Goal: Task Accomplishment & Management: Manage account settings

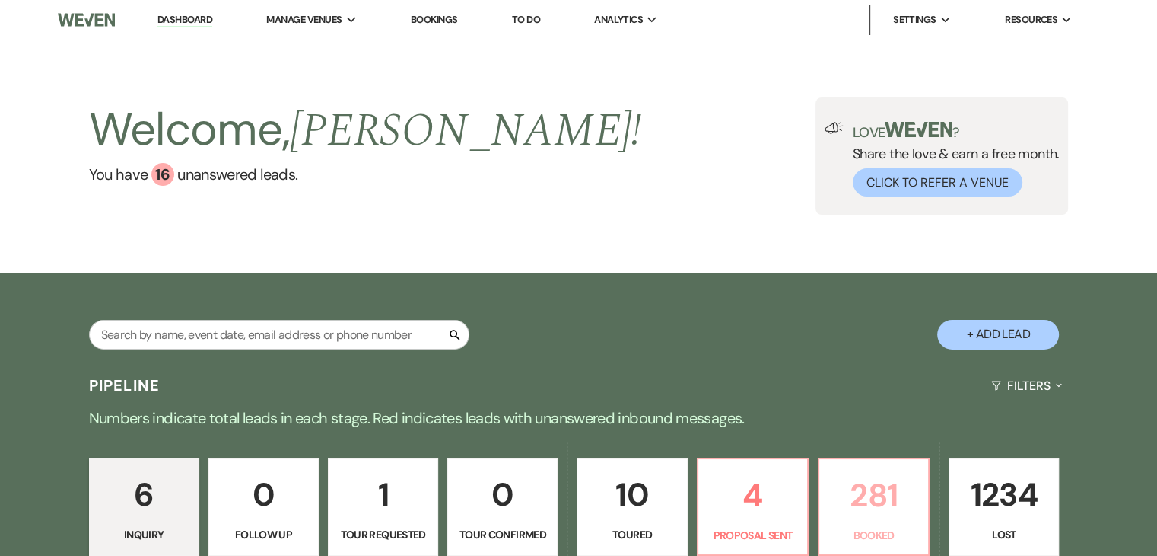
click at [887, 521] on link "281 Booked" at bounding box center [874, 506] width 112 height 99
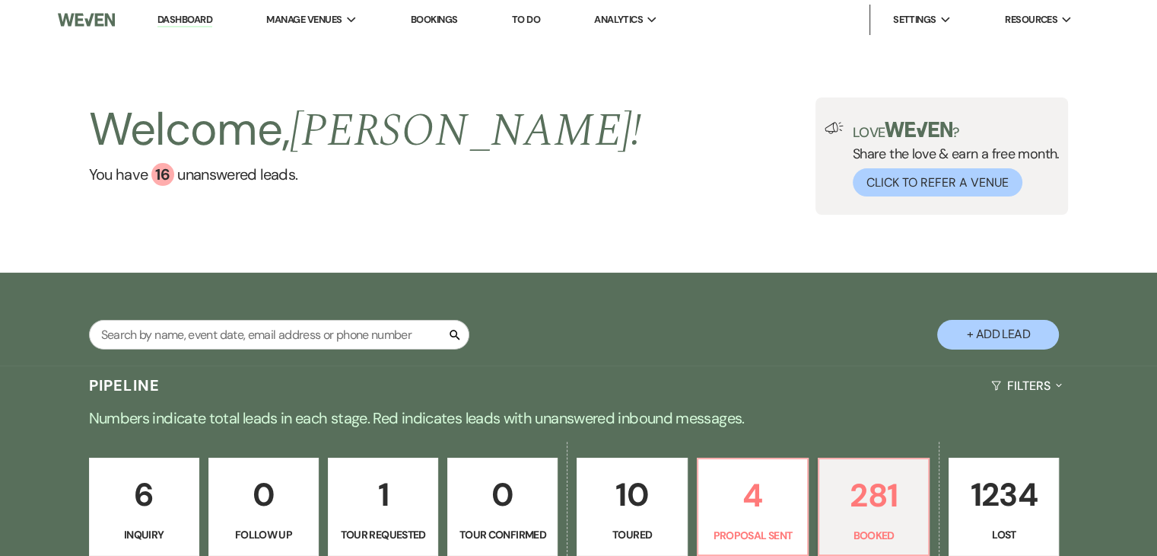
click at [648, 196] on div "Welcome, [PERSON_NAME] ! You have 16 unanswered lead s . Love ? Share the love …" at bounding box center [579, 155] width 1096 height 117
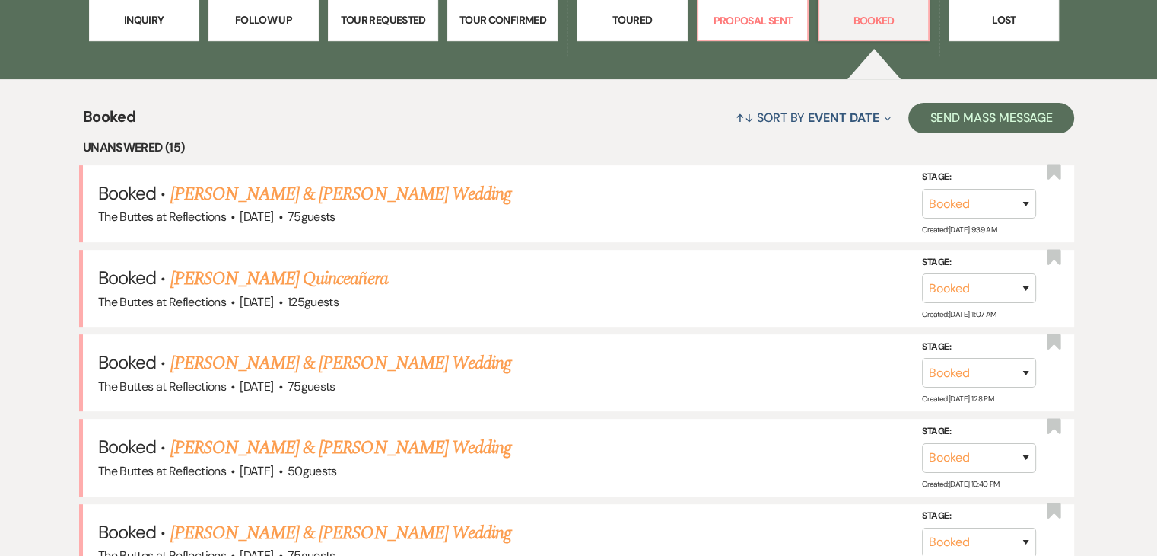
scroll to position [533, 0]
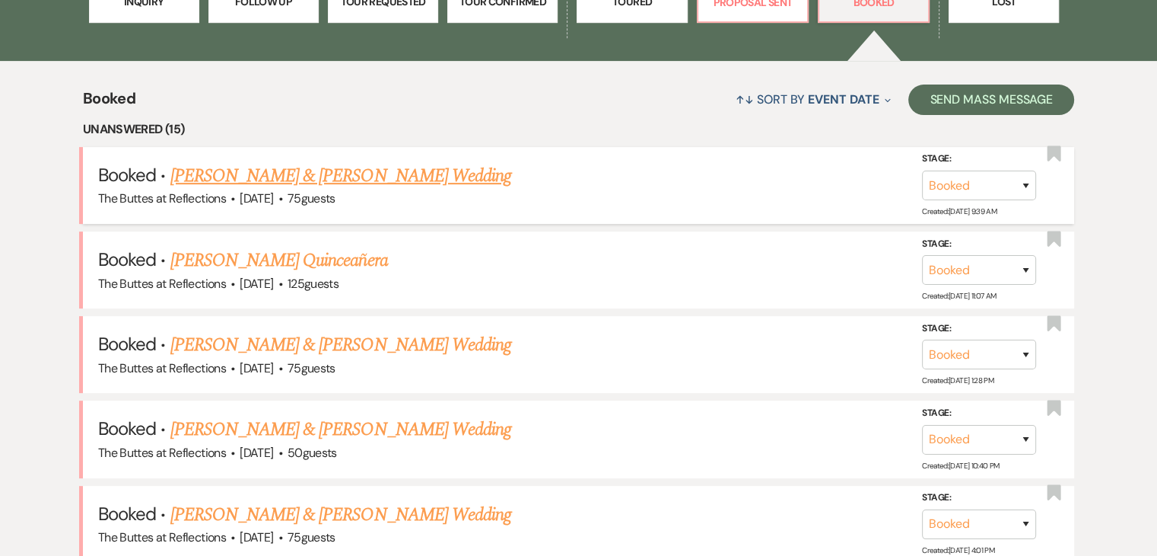
click at [279, 178] on link "[PERSON_NAME] & [PERSON_NAME] Wedding" at bounding box center [340, 175] width 341 height 27
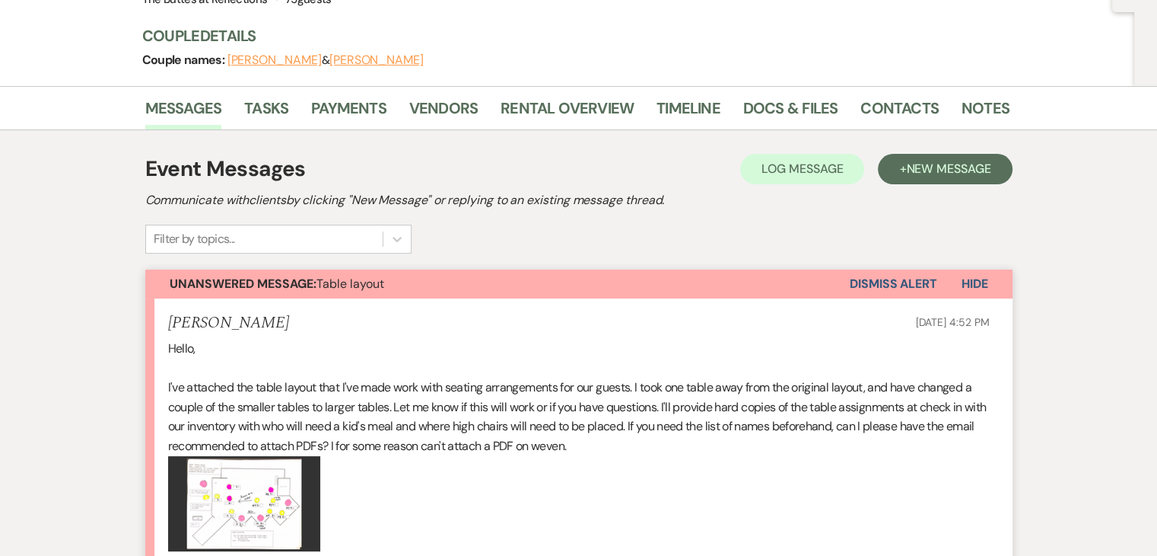
scroll to position [152, 0]
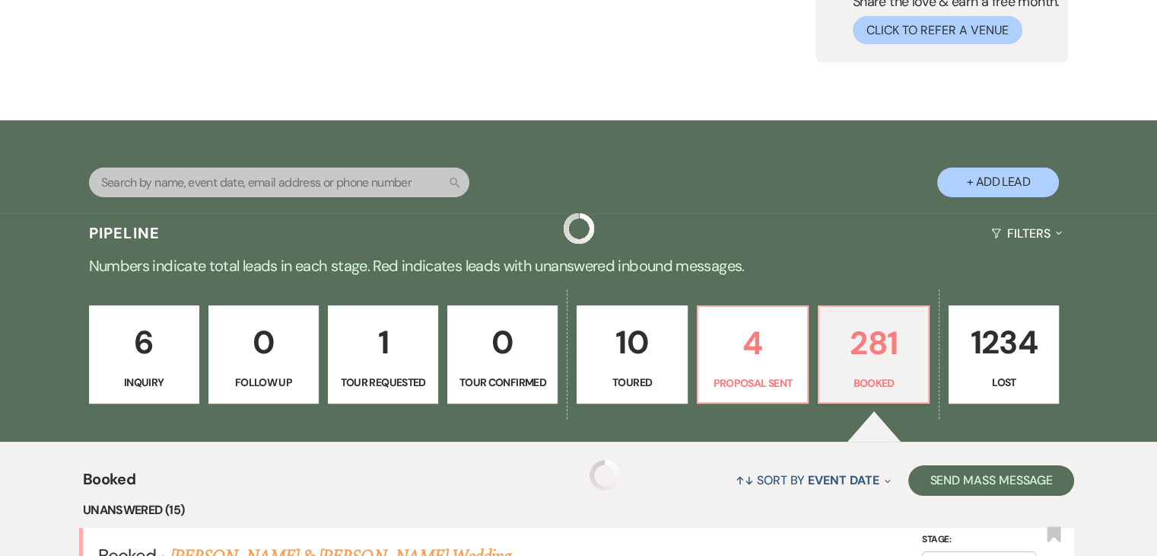
scroll to position [533, 0]
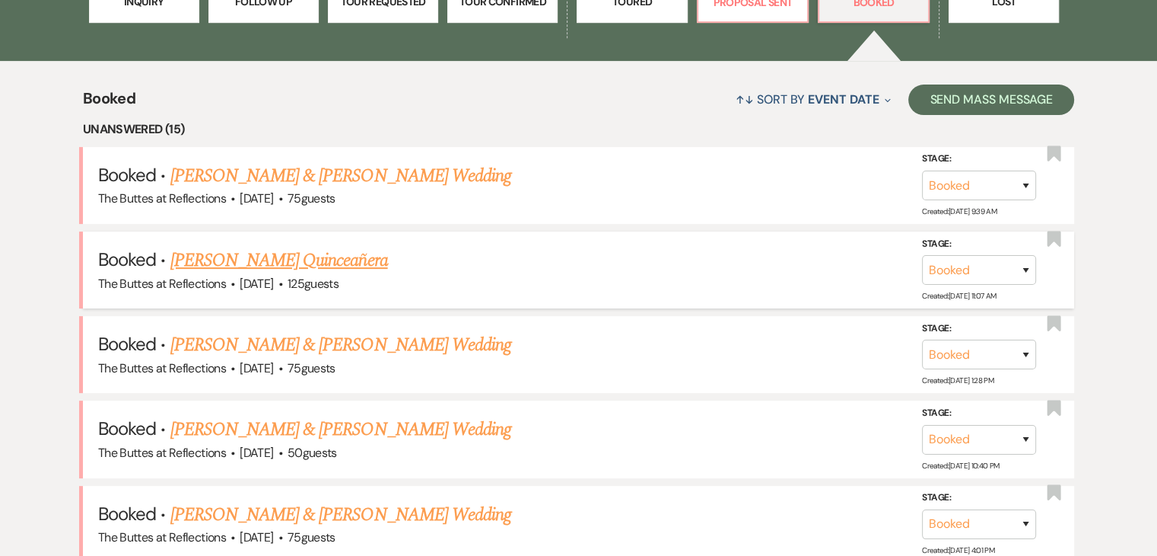
click at [246, 259] on link "[PERSON_NAME] Quinceañera" at bounding box center [279, 260] width 218 height 27
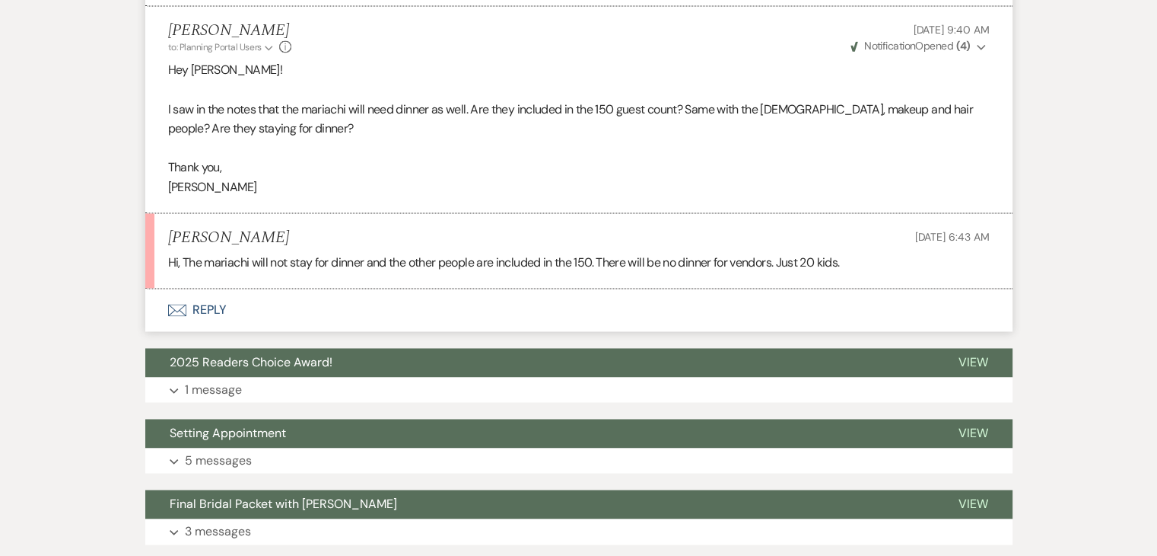
scroll to position [2359, 0]
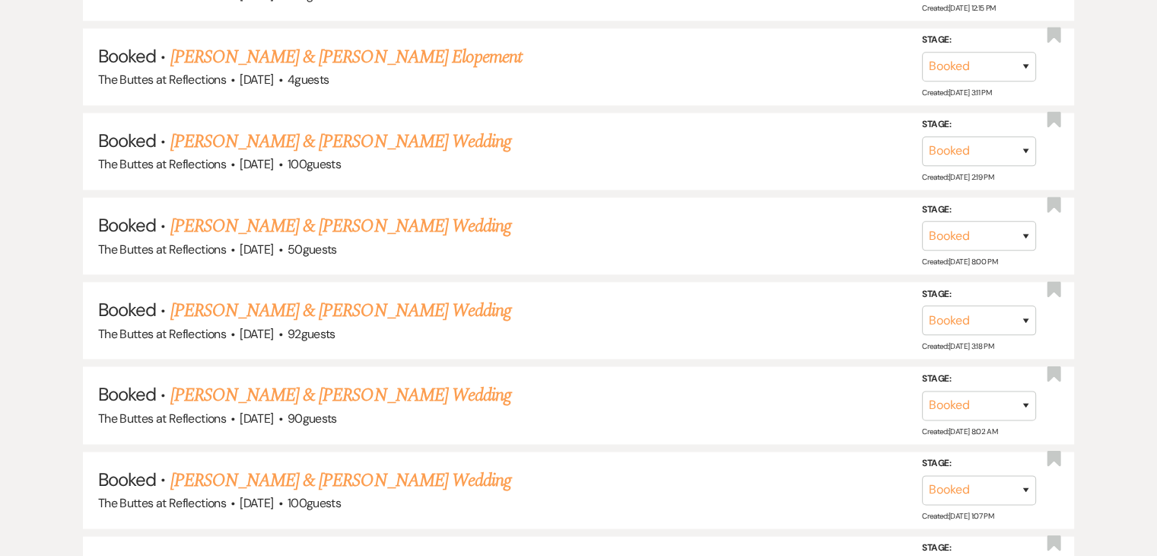
scroll to position [533, 0]
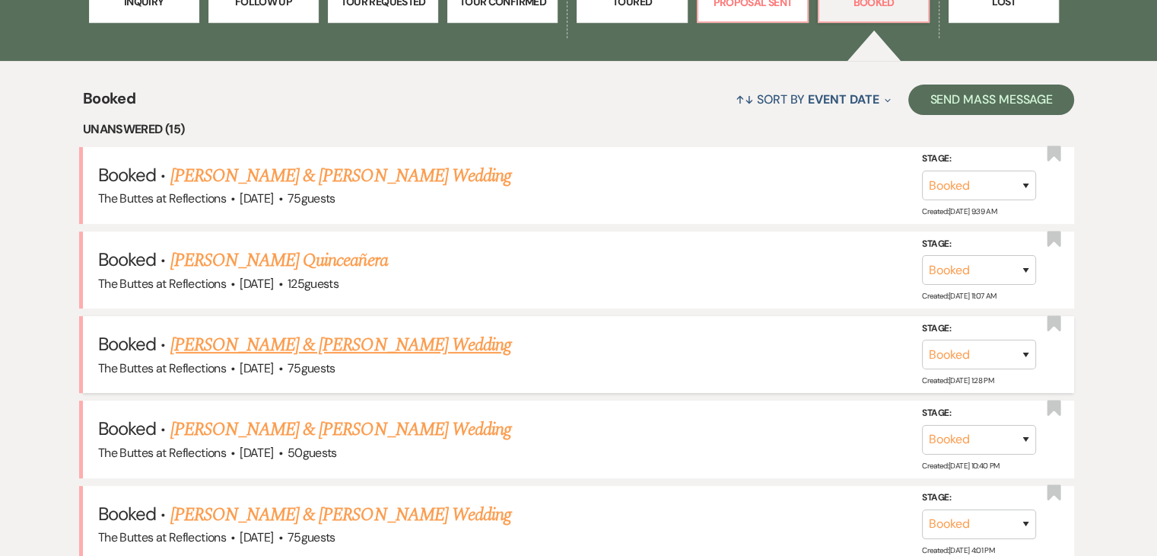
click at [226, 342] on link "[PERSON_NAME] & [PERSON_NAME] Wedding" at bounding box center [340, 344] width 341 height 27
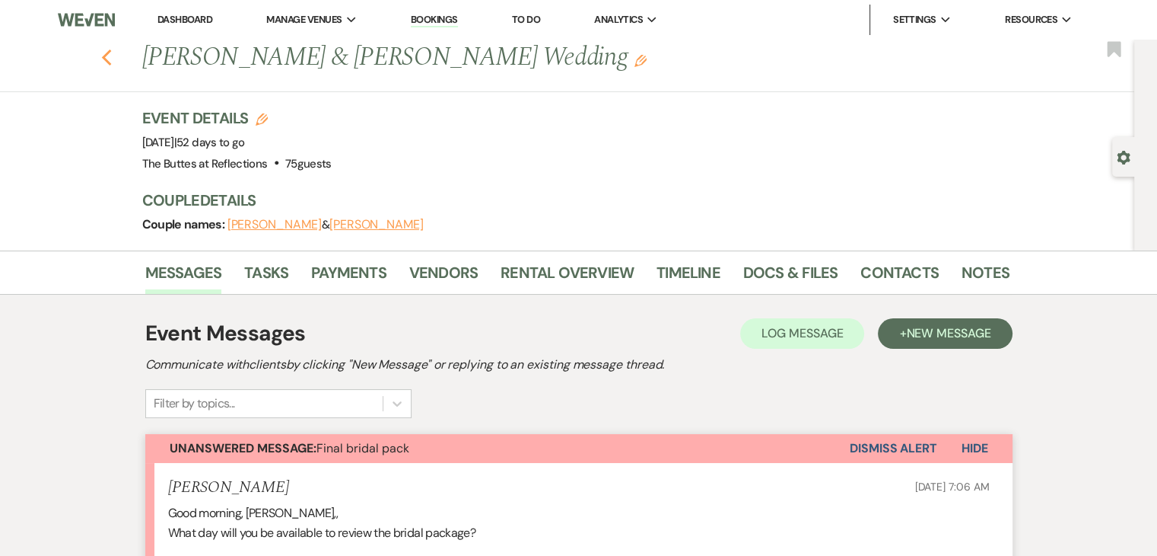
click at [111, 62] on use "button" at bounding box center [106, 57] width 10 height 17
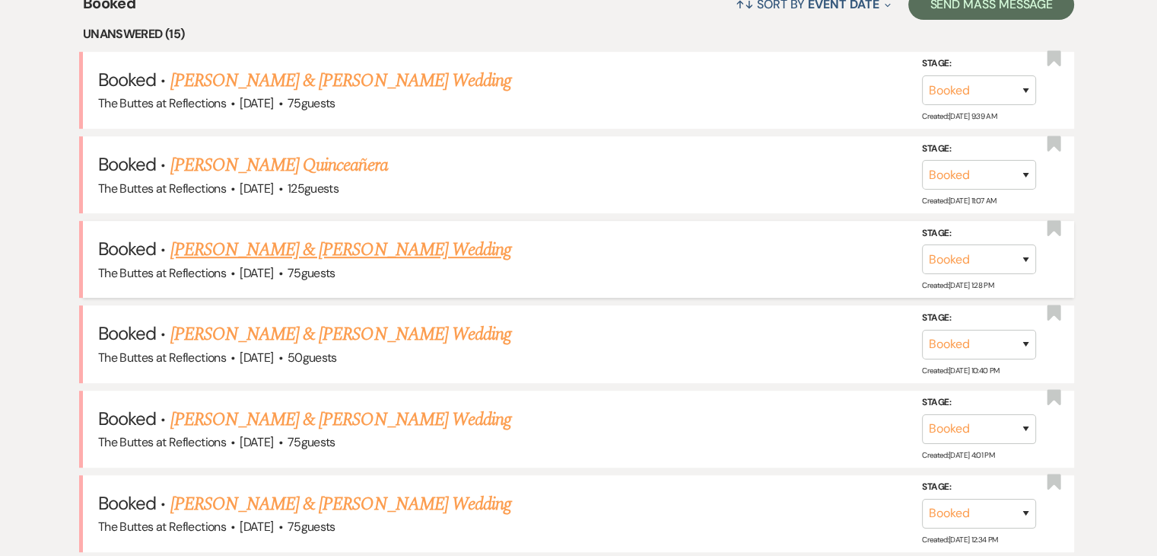
scroll to position [761, 0]
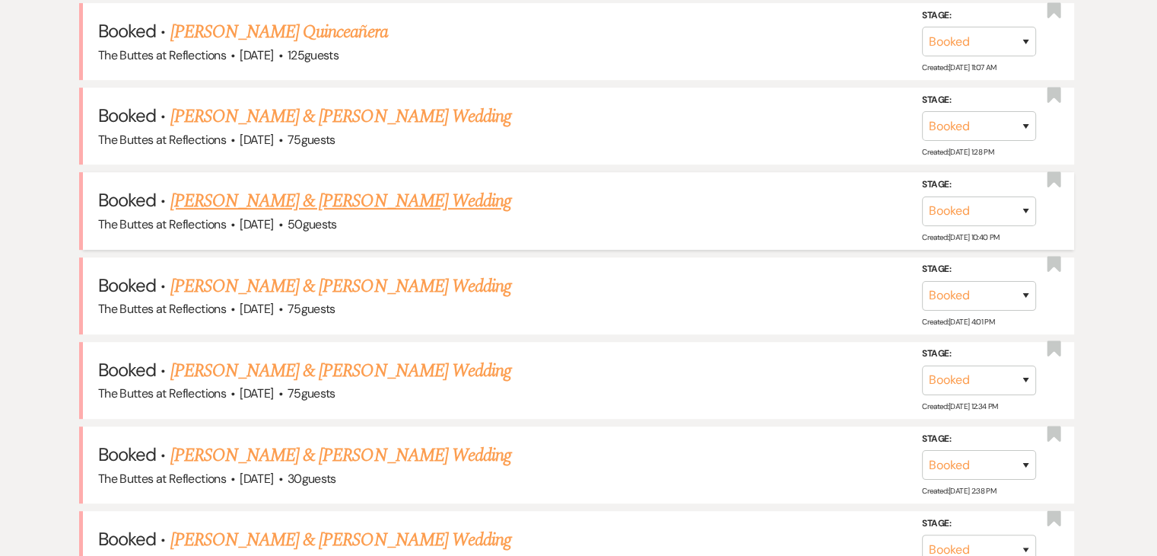
click at [367, 195] on link "[PERSON_NAME] & [PERSON_NAME] Wedding" at bounding box center [340, 200] width 341 height 27
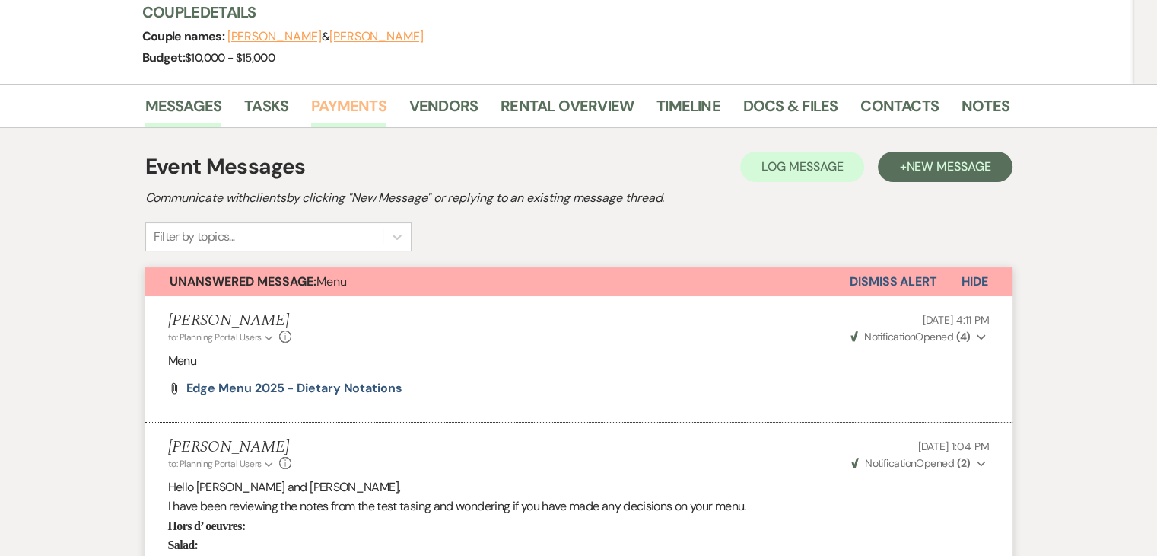
scroll to position [380, 0]
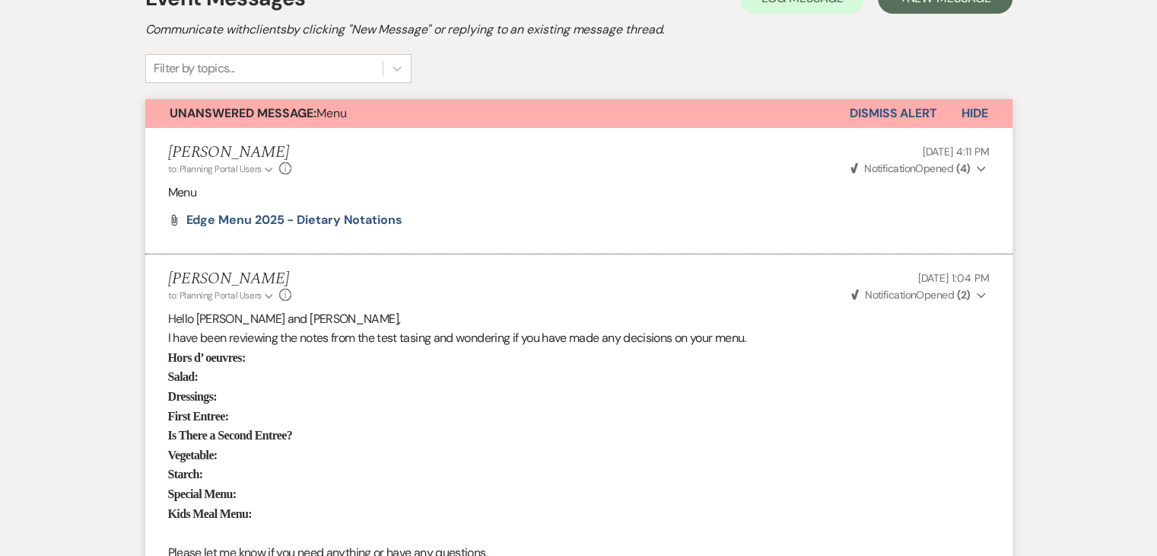
click at [915, 110] on button "Dismiss Alert" at bounding box center [894, 113] width 88 height 29
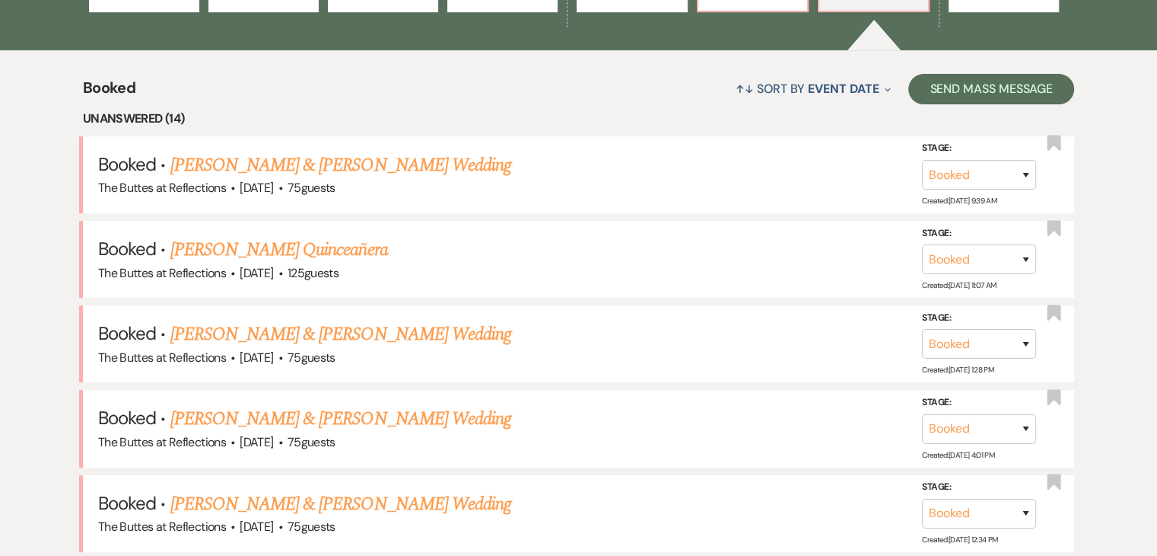
scroll to position [761, 0]
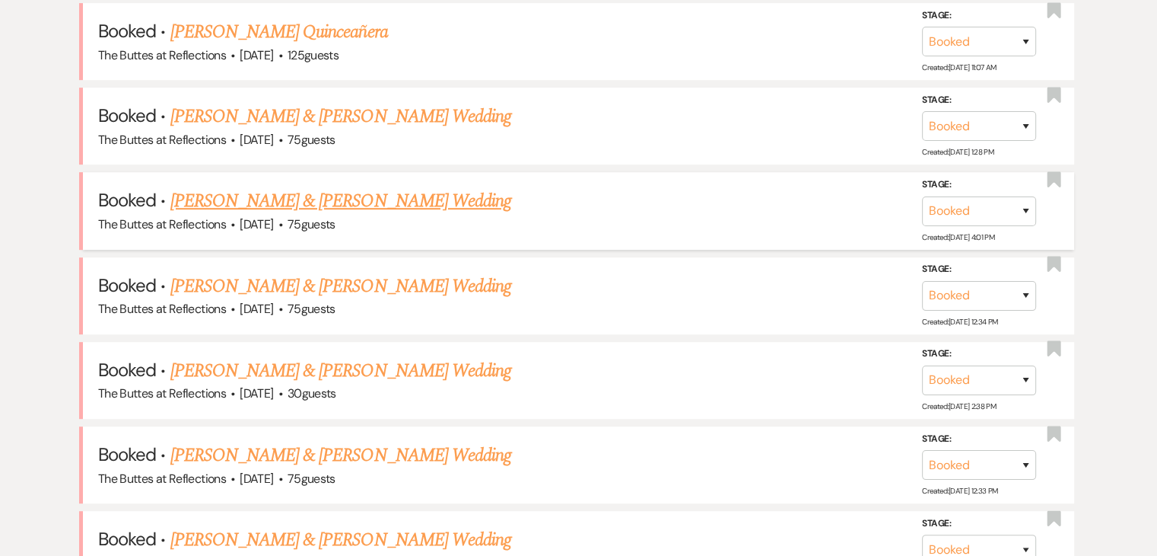
click at [333, 199] on link "[PERSON_NAME] & [PERSON_NAME] Wedding" at bounding box center [340, 200] width 341 height 27
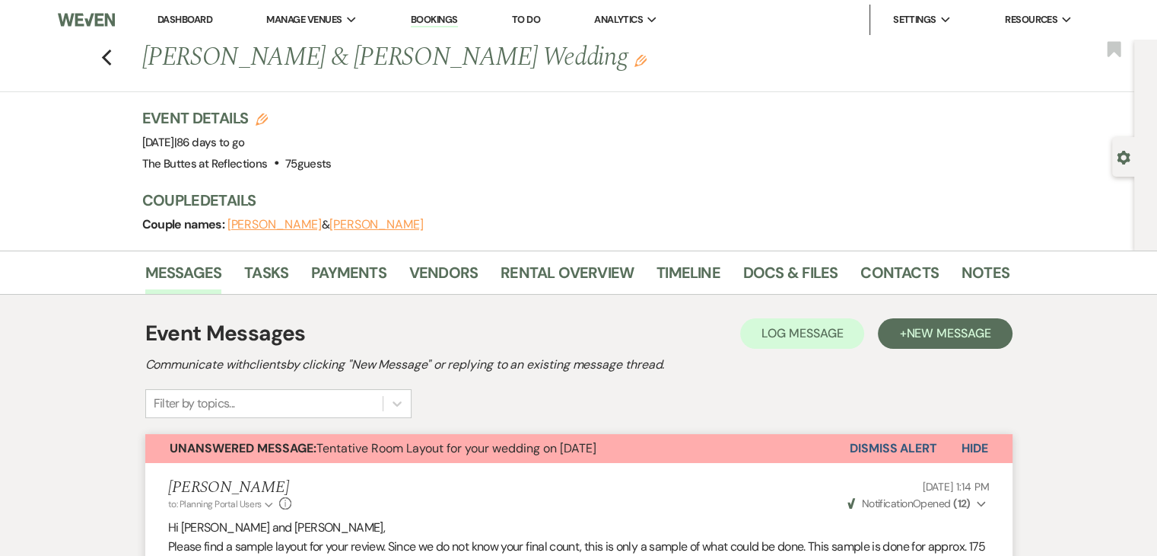
click at [119, 57] on div "Previous [PERSON_NAME] & [PERSON_NAME] Wedding Edit Bookmark" at bounding box center [563, 66] width 1142 height 53
click at [109, 59] on use "button" at bounding box center [106, 57] width 10 height 17
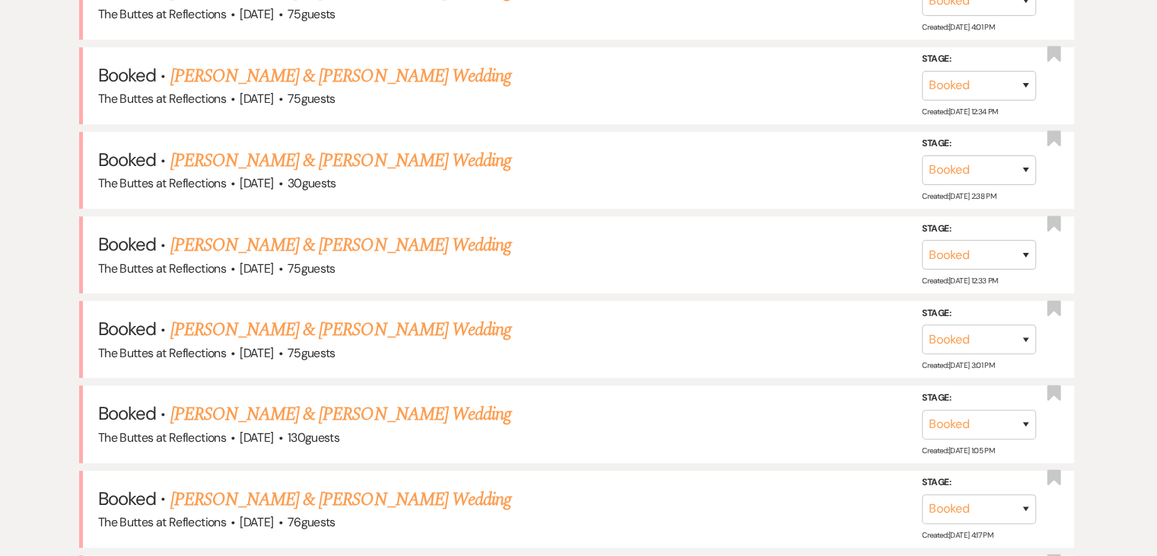
scroll to position [989, 0]
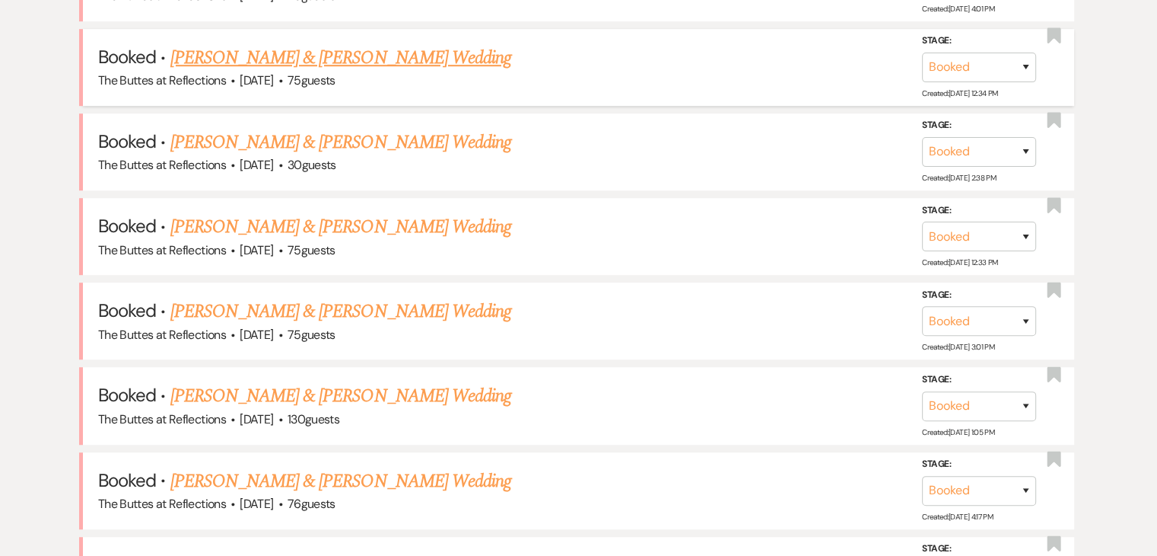
click at [259, 53] on link "[PERSON_NAME] & [PERSON_NAME] Wedding" at bounding box center [340, 57] width 341 height 27
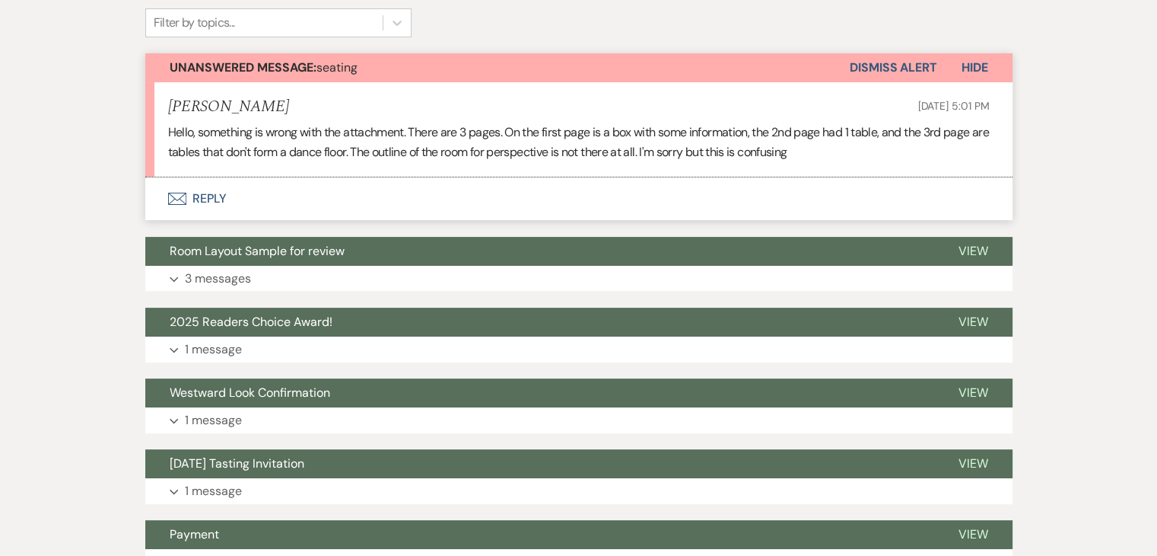
scroll to position [380, 0]
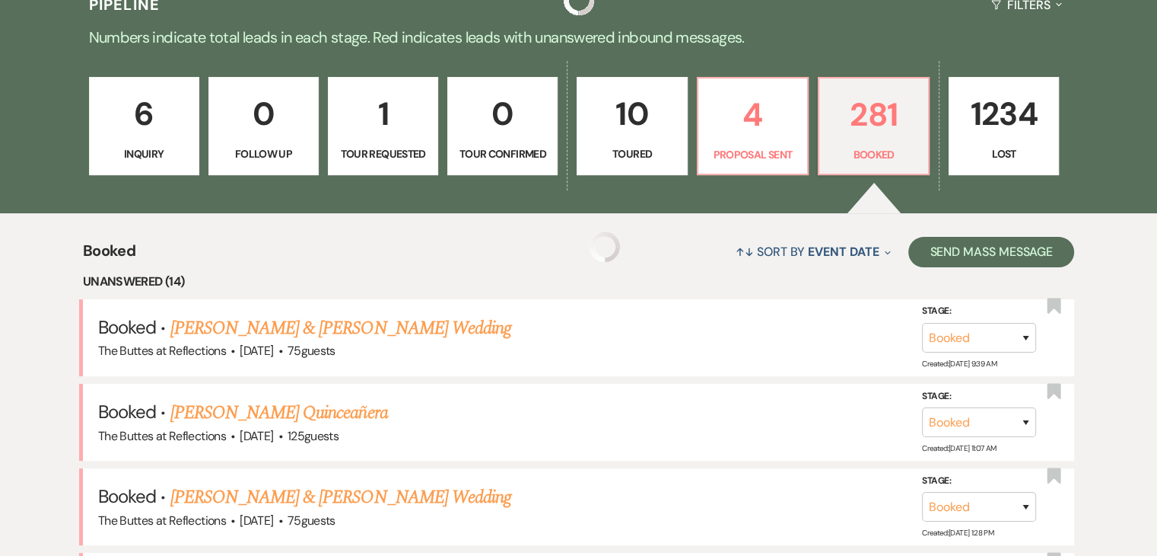
scroll to position [989, 0]
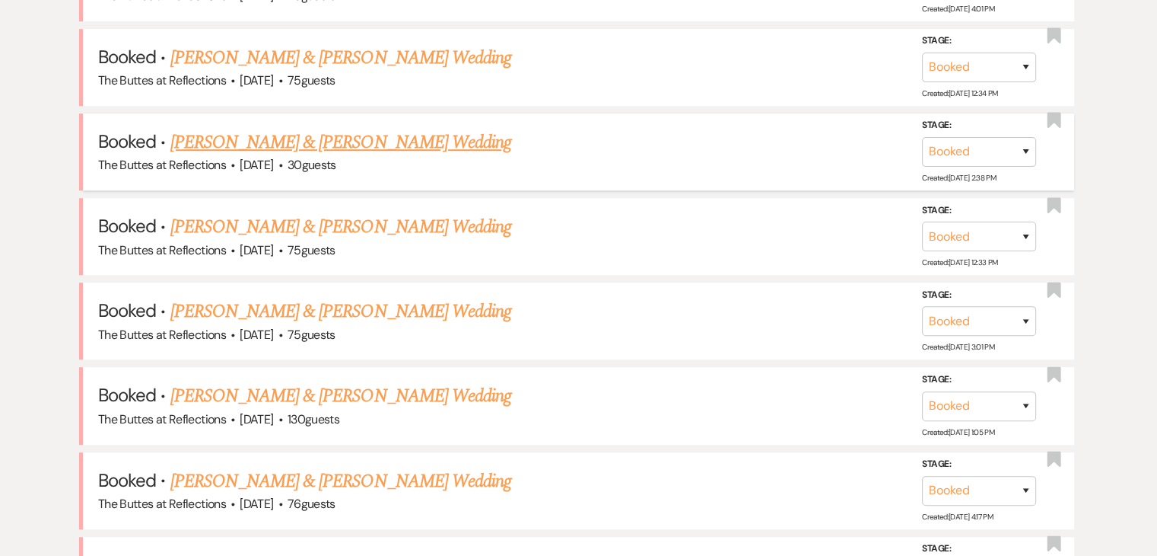
click at [230, 138] on link "[PERSON_NAME] & [PERSON_NAME] Wedding" at bounding box center [340, 142] width 341 height 27
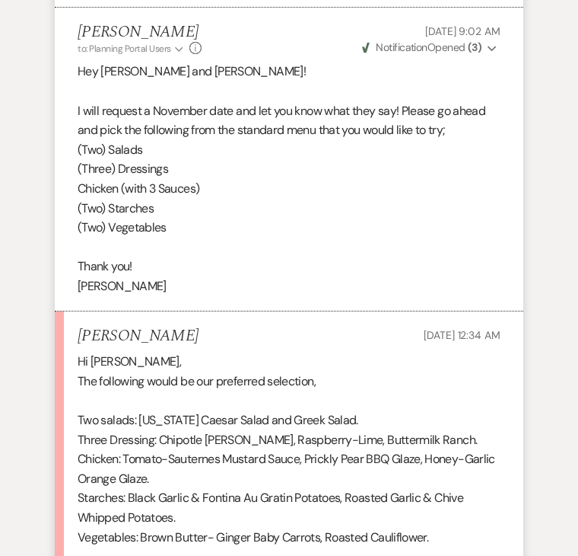
scroll to position [1788, 0]
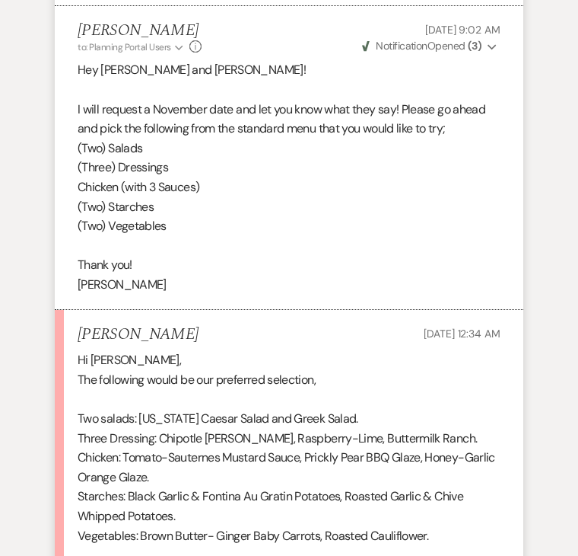
drag, startPoint x: 368, startPoint y: 150, endPoint x: 359, endPoint y: 150, distance: 9.1
click at [368, 177] on p "Chicken (with 3 Sauces)" at bounding box center [289, 187] width 423 height 20
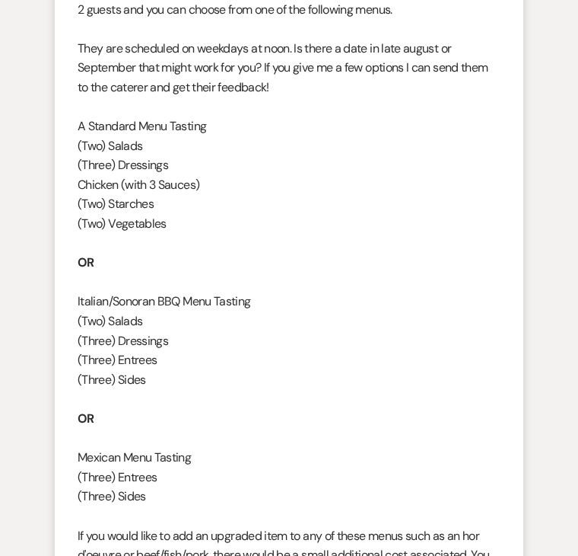
scroll to position [761, 0]
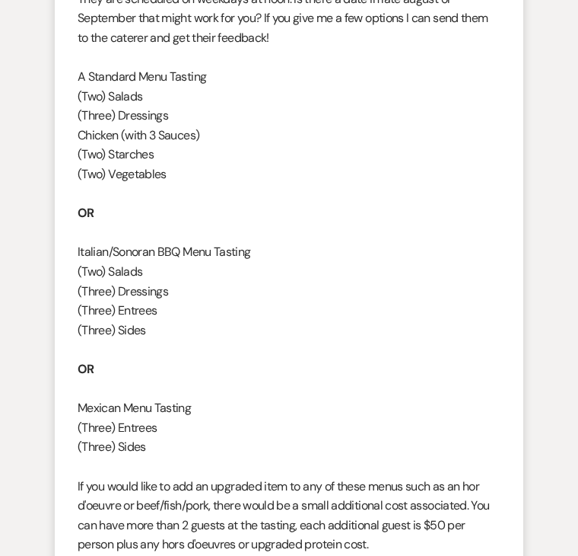
click at [304, 126] on p "Chicken (with 3 Sauces)" at bounding box center [289, 136] width 423 height 20
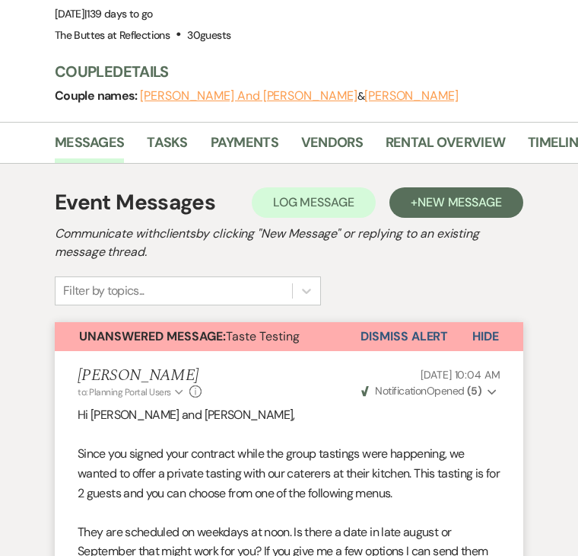
scroll to position [76, 0]
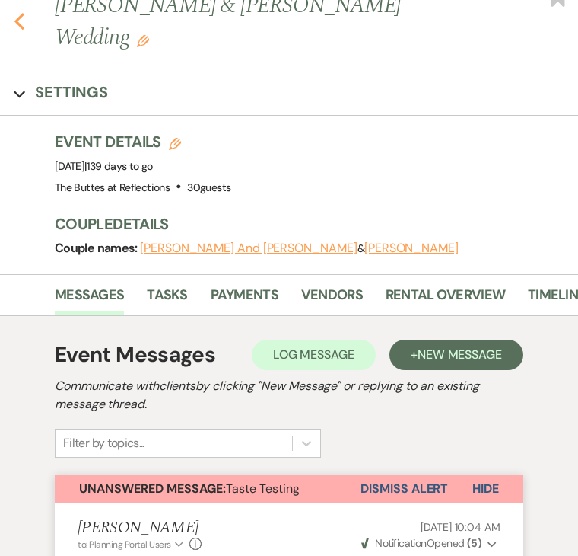
click at [21, 13] on icon "Previous" at bounding box center [19, 21] width 11 height 18
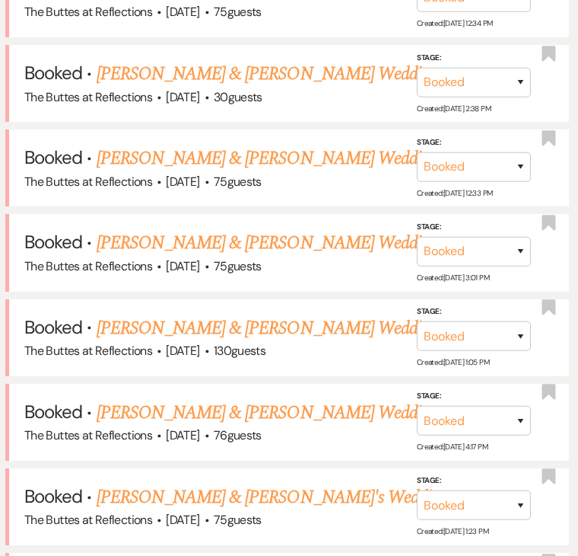
scroll to position [1065, 0]
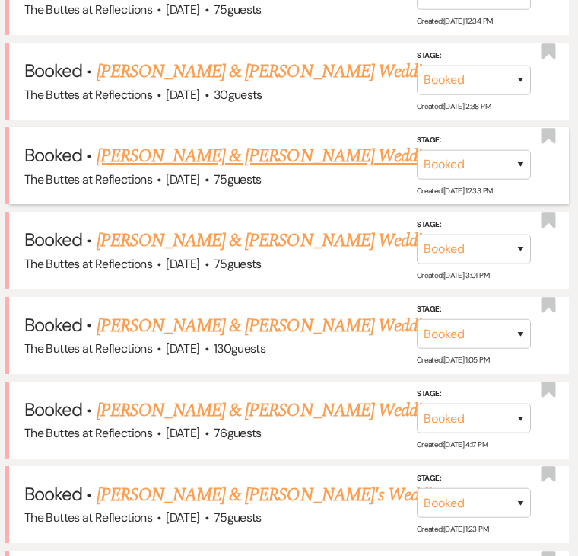
click at [219, 148] on link "[PERSON_NAME] & [PERSON_NAME] Wedding" at bounding box center [267, 155] width 341 height 27
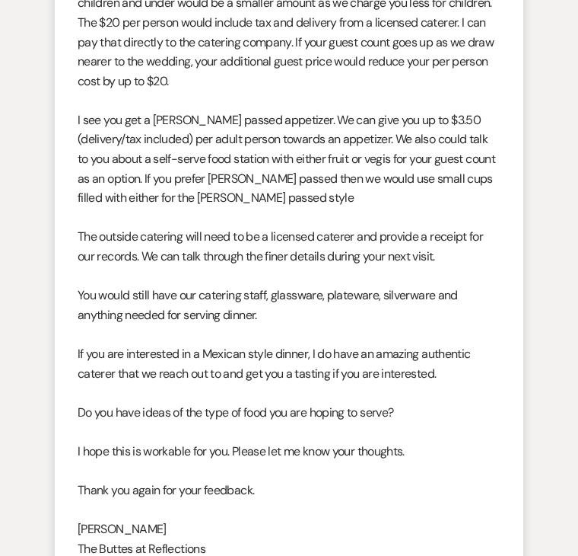
scroll to position [380, 0]
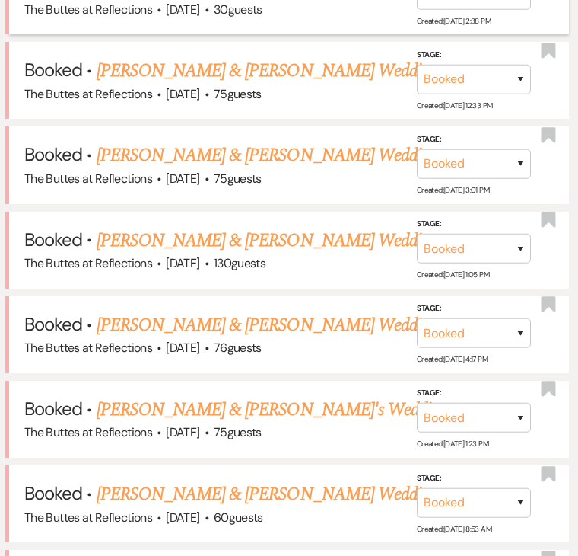
scroll to position [1218, 0]
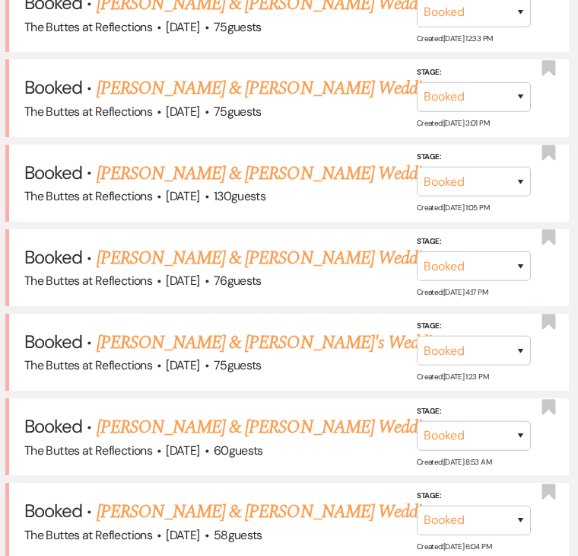
click at [221, 75] on link "[PERSON_NAME] & [PERSON_NAME] Wedding" at bounding box center [267, 88] width 341 height 27
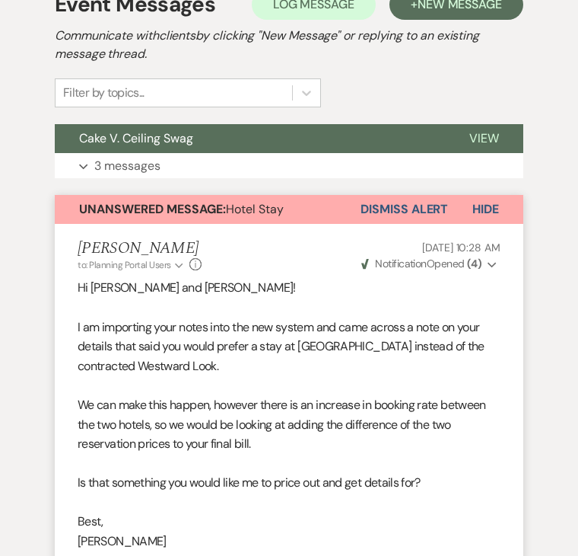
scroll to position [152, 0]
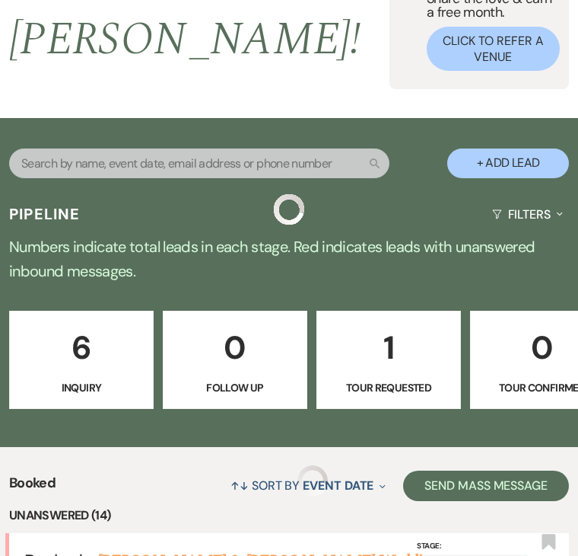
scroll to position [1218, 0]
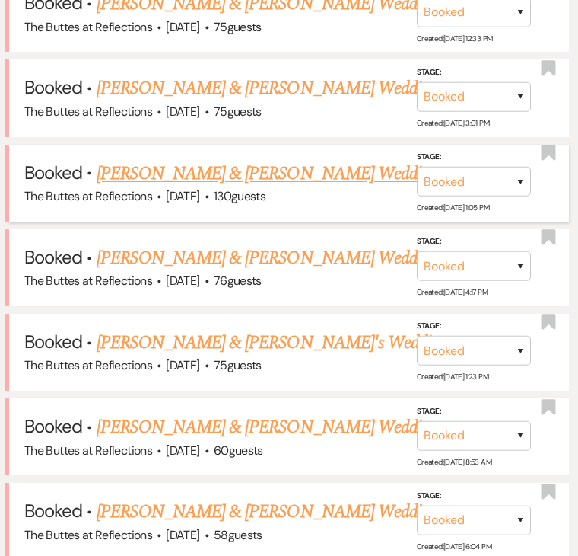
click at [280, 165] on link "[PERSON_NAME] & [PERSON_NAME] Wedding" at bounding box center [267, 173] width 341 height 27
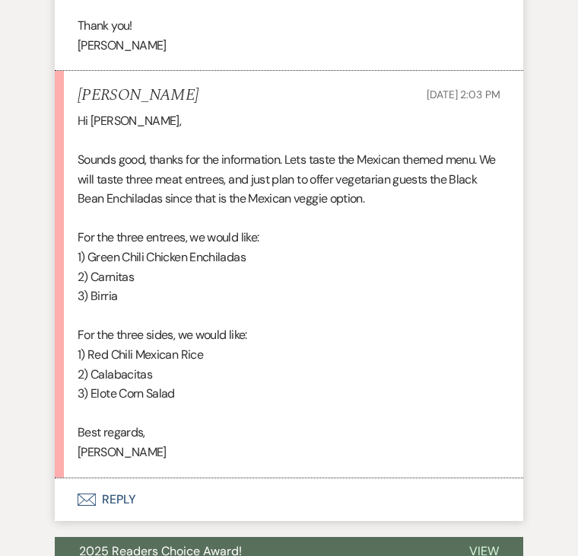
scroll to position [3120, 0]
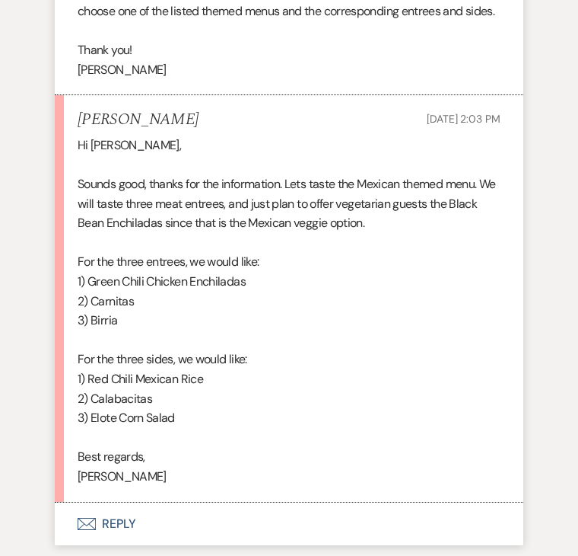
click at [163, 272] on p "For the three entrees, we would like:" at bounding box center [289, 262] width 423 height 20
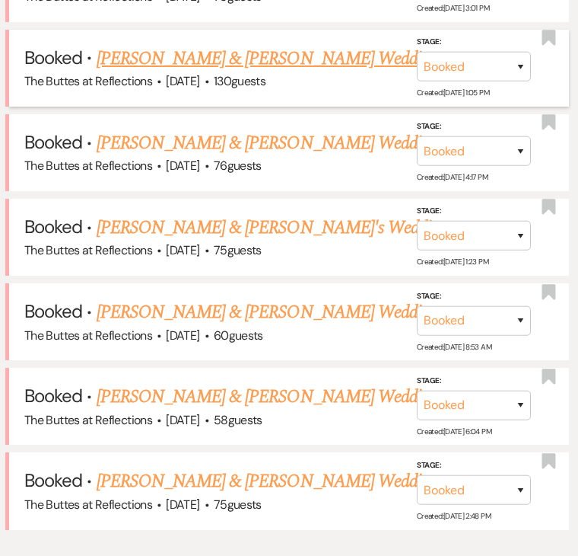
scroll to position [1370, 0]
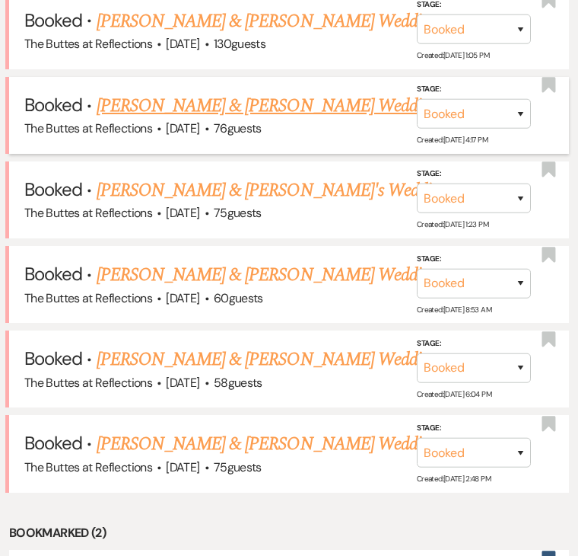
click at [237, 92] on link "[PERSON_NAME] & [PERSON_NAME] Wedding" at bounding box center [267, 105] width 341 height 27
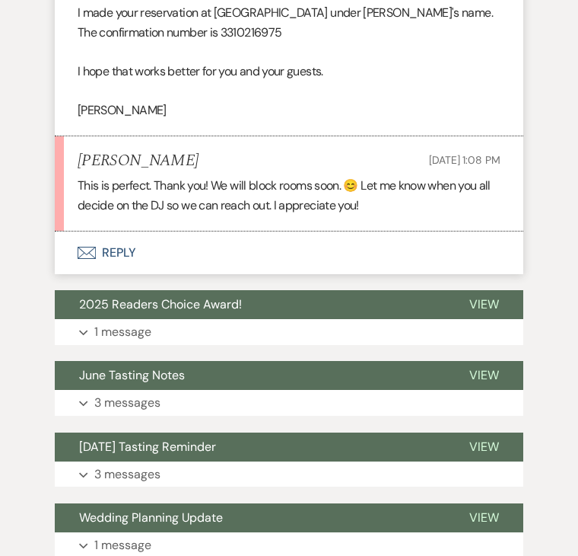
scroll to position [609, 0]
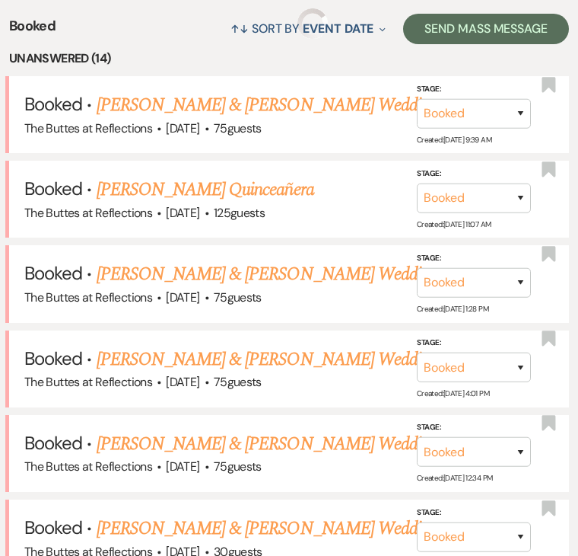
scroll to position [1370, 0]
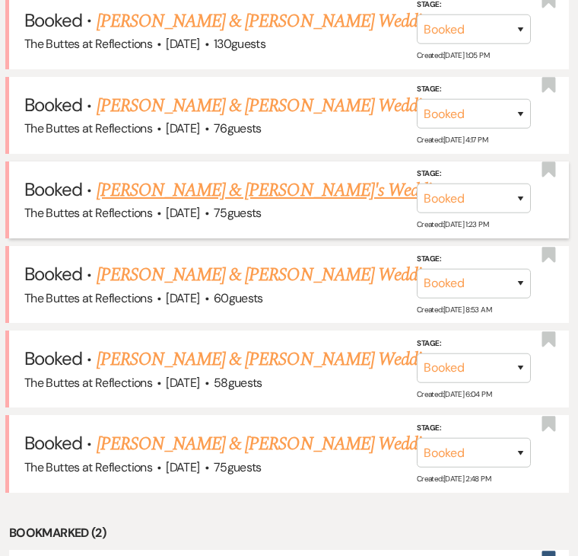
click at [277, 183] on link "[PERSON_NAME] & [PERSON_NAME]'s Wedding" at bounding box center [273, 190] width 352 height 27
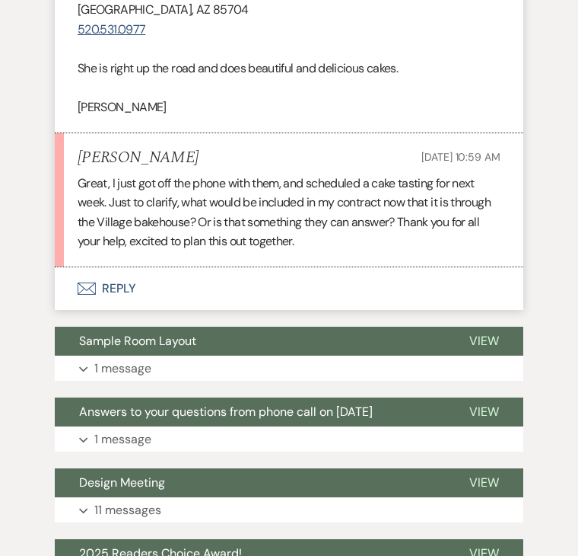
scroll to position [989, 0]
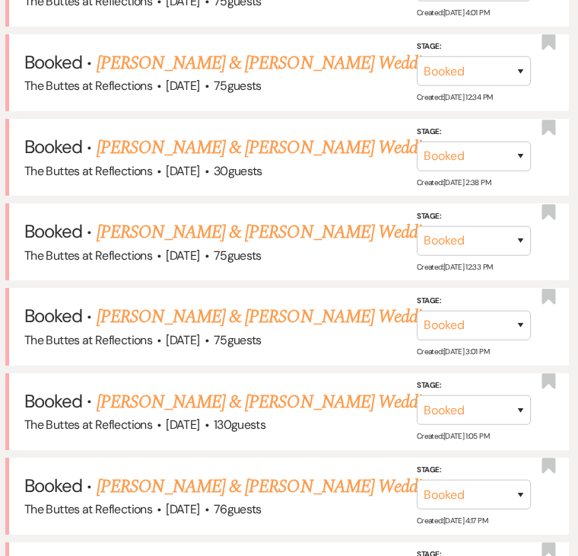
scroll to position [1370, 0]
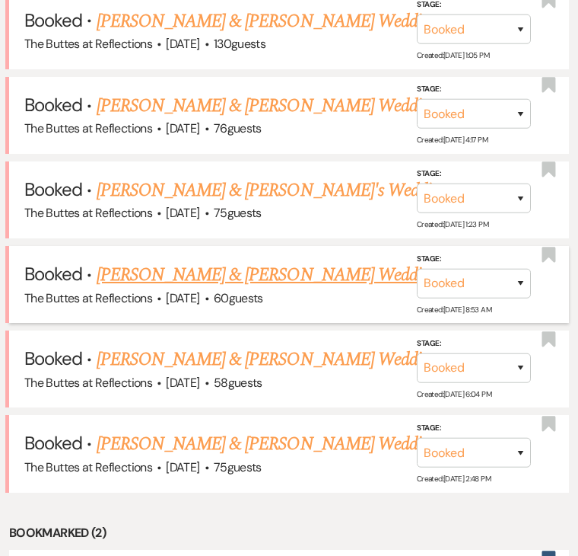
click at [205, 261] on link "[PERSON_NAME] & [PERSON_NAME] Wedding" at bounding box center [267, 274] width 341 height 27
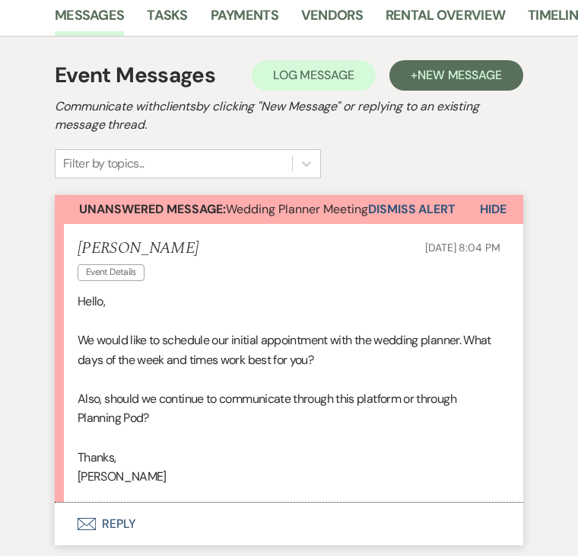
scroll to position [380, 0]
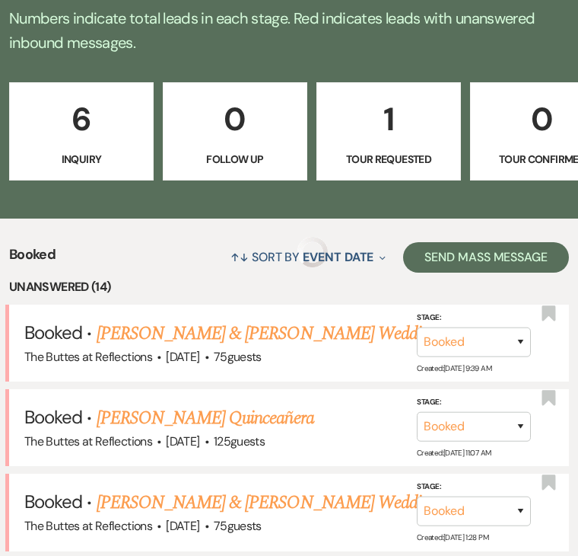
scroll to position [1370, 0]
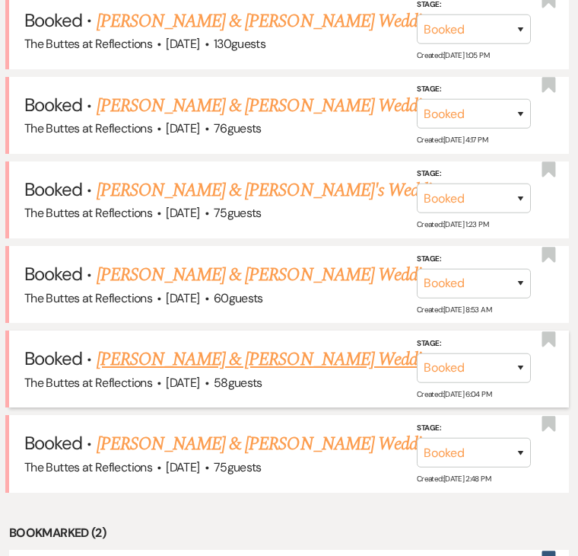
click at [298, 345] on link "[PERSON_NAME] & [PERSON_NAME] Wedding" at bounding box center [267, 358] width 341 height 27
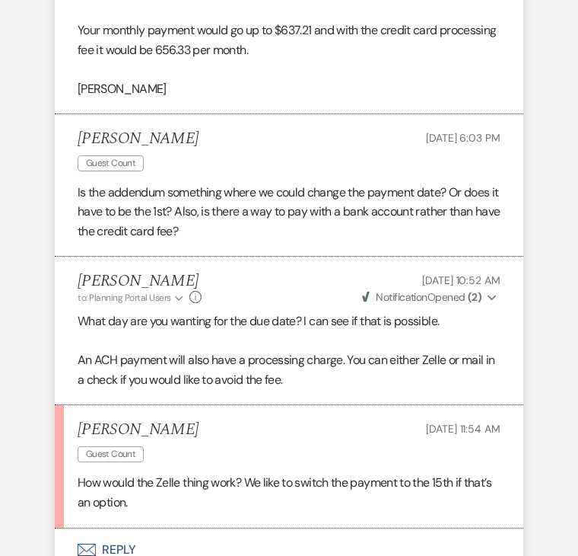
scroll to position [2663, 0]
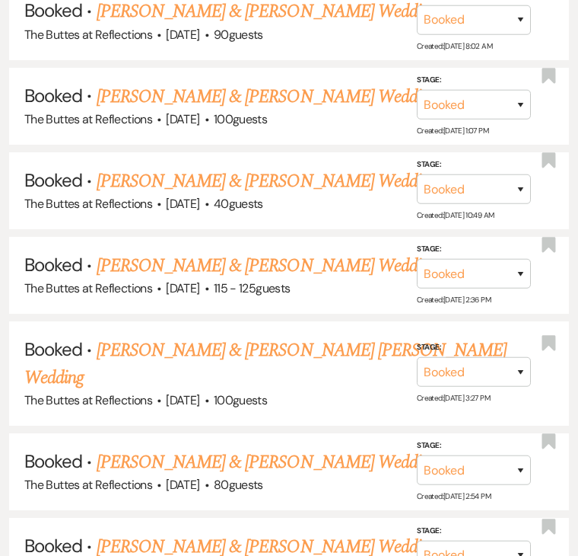
scroll to position [1370, 0]
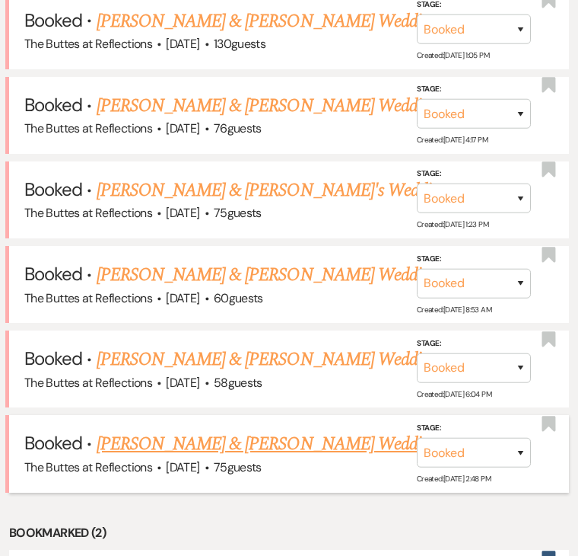
click at [277, 430] on link "[PERSON_NAME] & [PERSON_NAME] Wedding" at bounding box center [267, 443] width 341 height 27
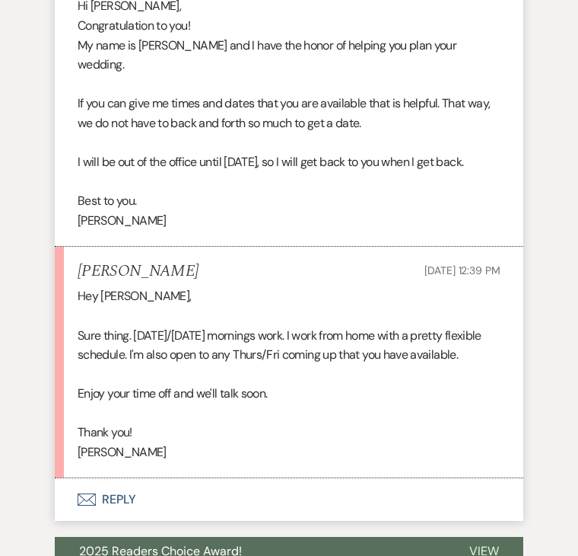
scroll to position [1065, 0]
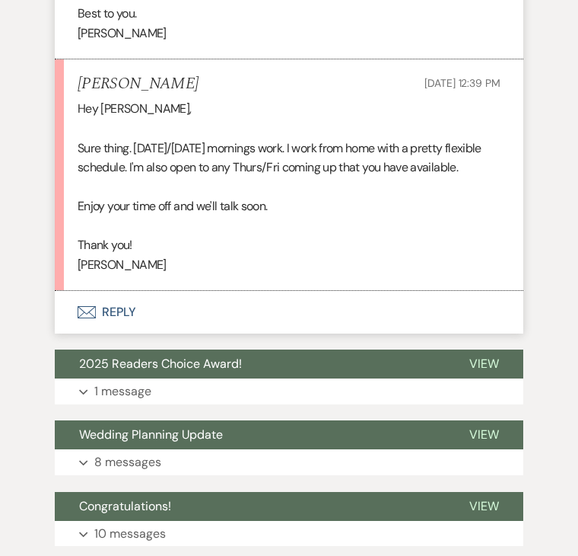
click at [323, 291] on button "Envelope Reply" at bounding box center [289, 312] width 469 height 43
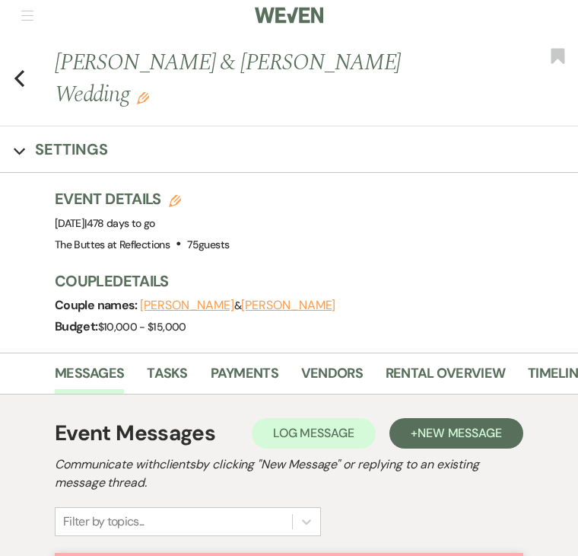
scroll to position [0, 0]
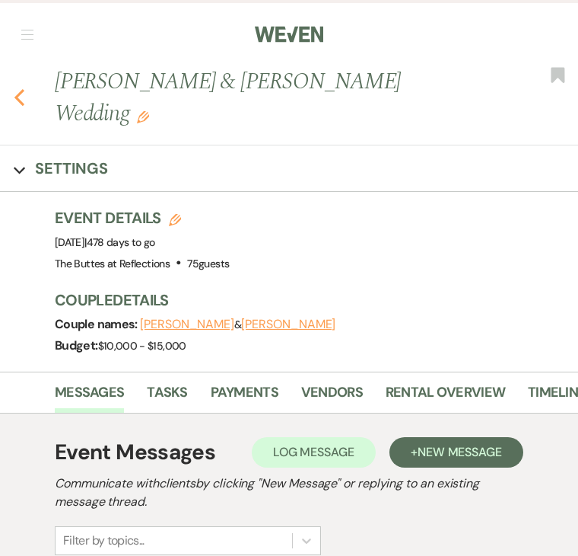
click at [20, 88] on icon "Previous" at bounding box center [19, 97] width 11 height 18
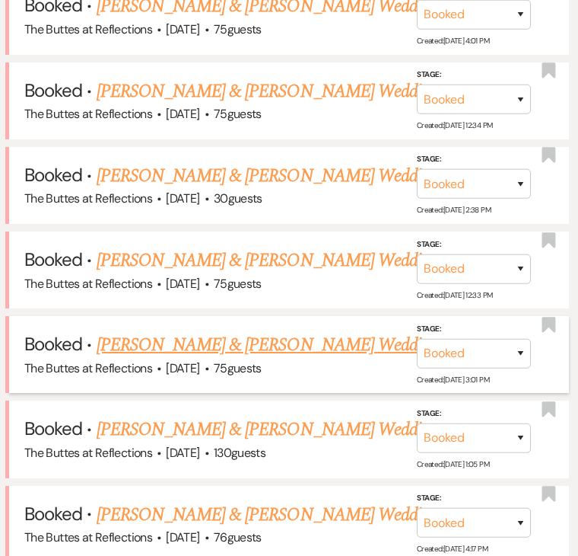
scroll to position [829, 0]
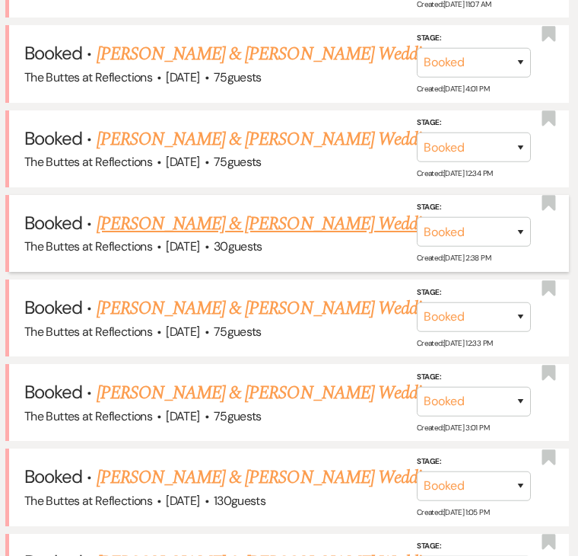
click at [238, 210] on link "[PERSON_NAME] & [PERSON_NAME] Wedding" at bounding box center [267, 223] width 341 height 27
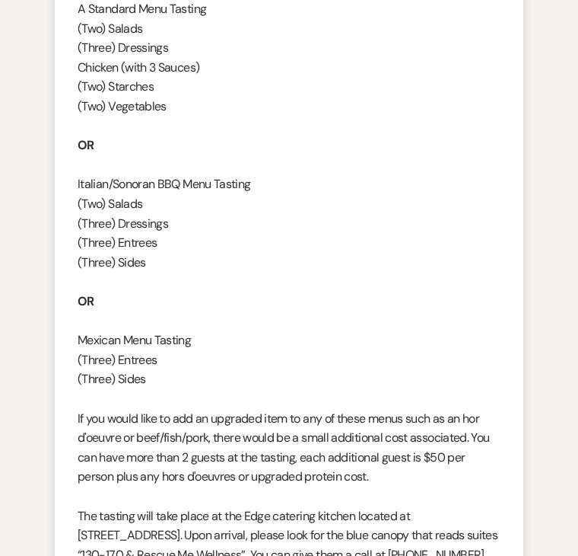
click at [415, 155] on p at bounding box center [289, 165] width 423 height 20
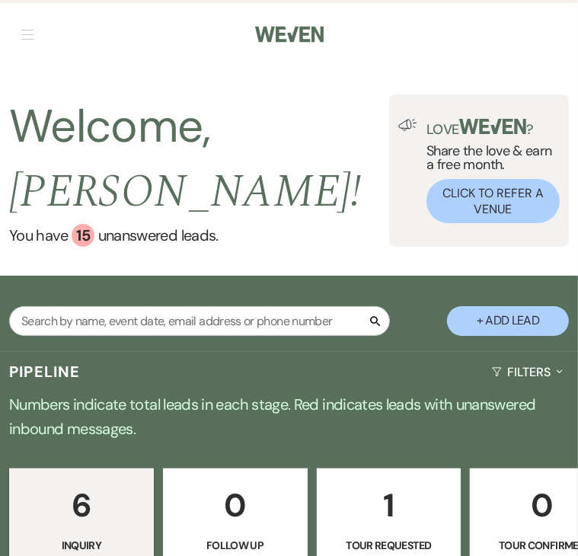
click at [257, 88] on div "Welcome, [PERSON_NAME] ! You have 15 unanswered lead s . Love ? Share the love …" at bounding box center [289, 170] width 578 height 210
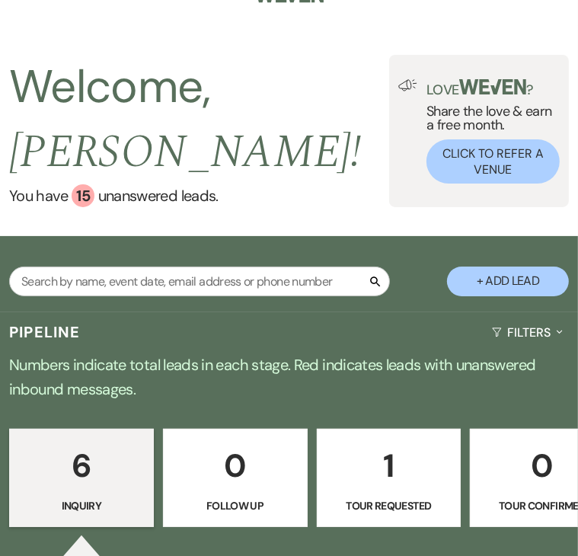
scroll to position [76, 0]
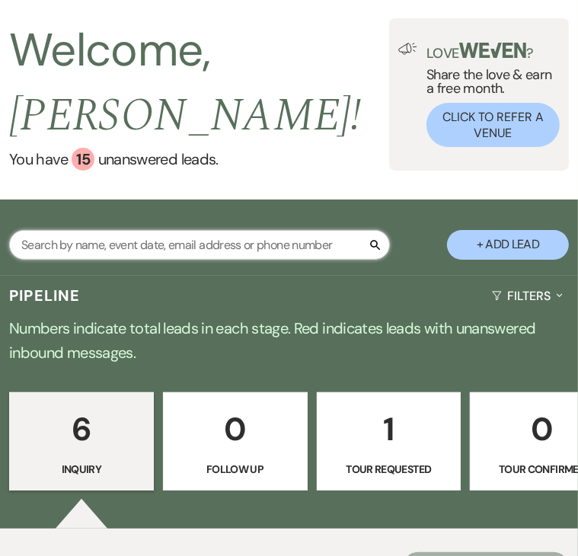
click at [159, 244] on input "text" at bounding box center [199, 245] width 380 height 30
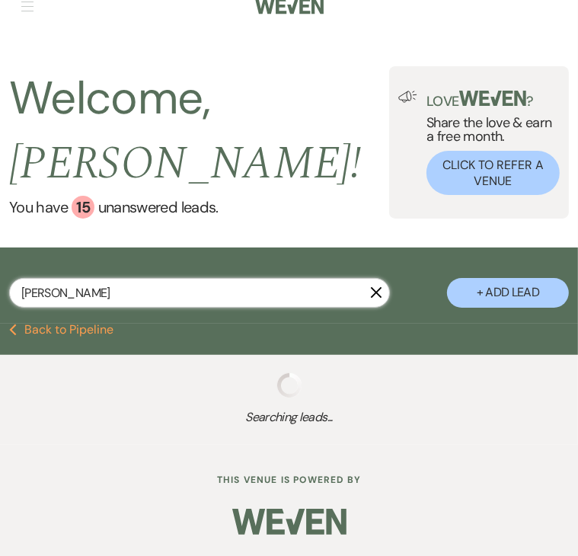
scroll to position [26, 0]
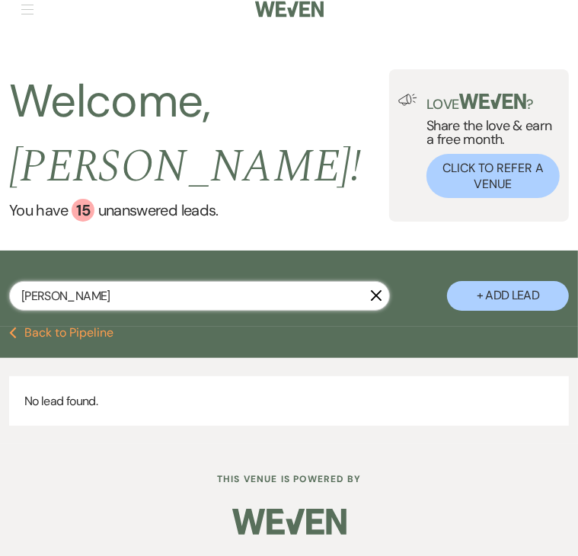
drag, startPoint x: 75, startPoint y: 299, endPoint x: 6, endPoint y: 303, distance: 68.6
click at [11, 300] on input "fischer" at bounding box center [199, 296] width 380 height 30
type input "Collins"
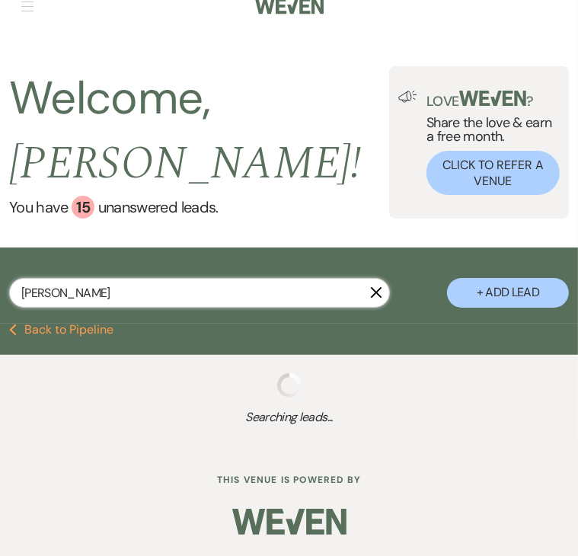
scroll to position [67, 0]
select select "6"
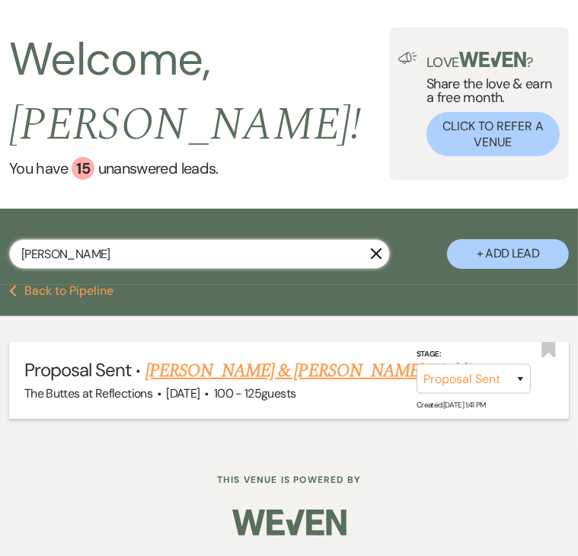
type input "Collins"
click at [236, 362] on link "Danielle Fisher & Tommy Collins's Wedding" at bounding box center [315, 370] width 341 height 27
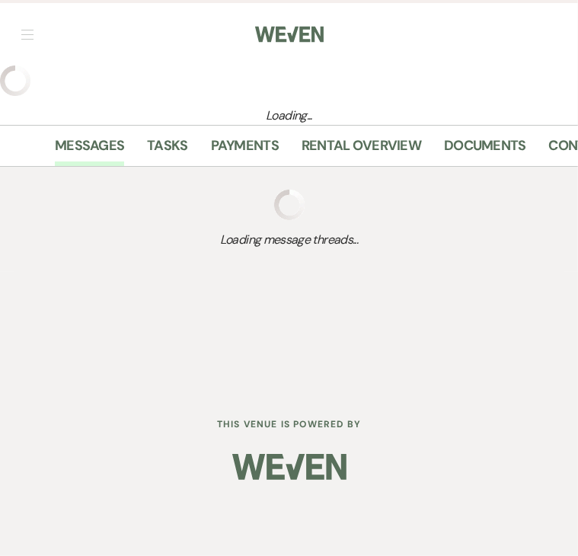
select select "6"
select select "3"
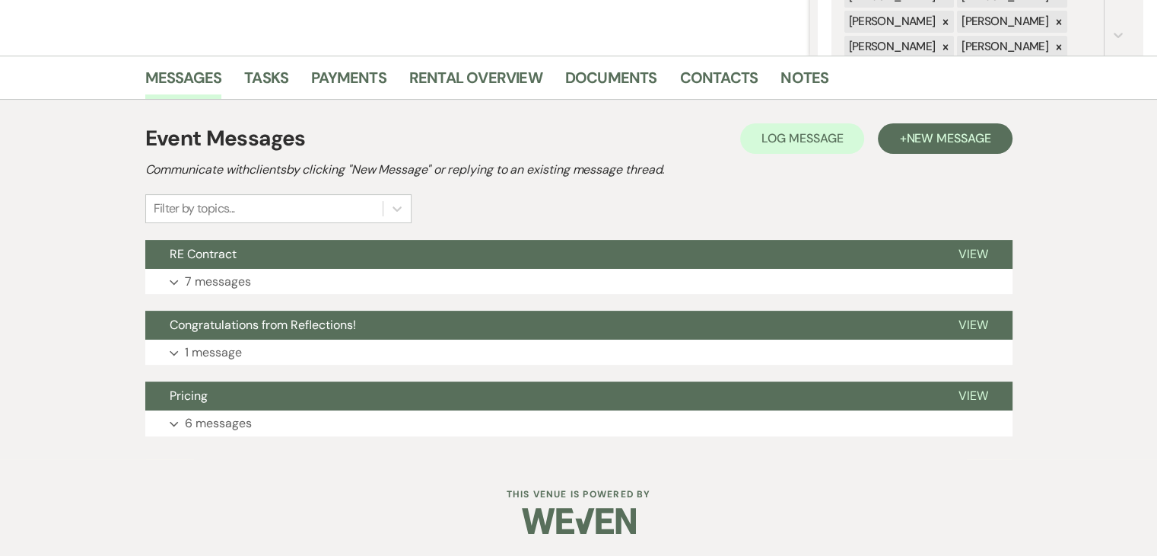
scroll to position [327, 0]
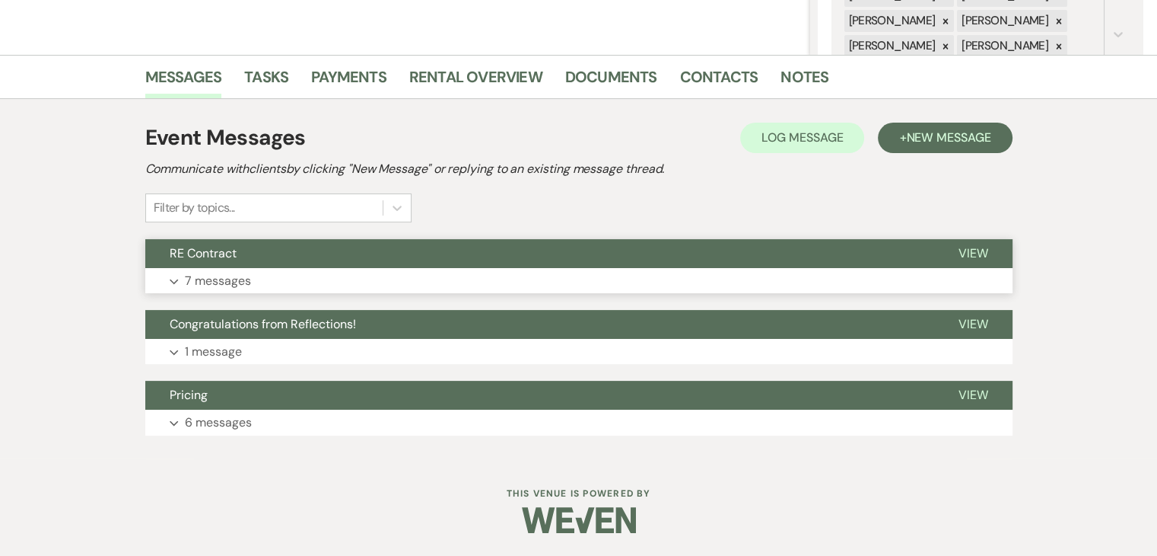
click at [210, 278] on p "7 messages" at bounding box center [218, 281] width 66 height 20
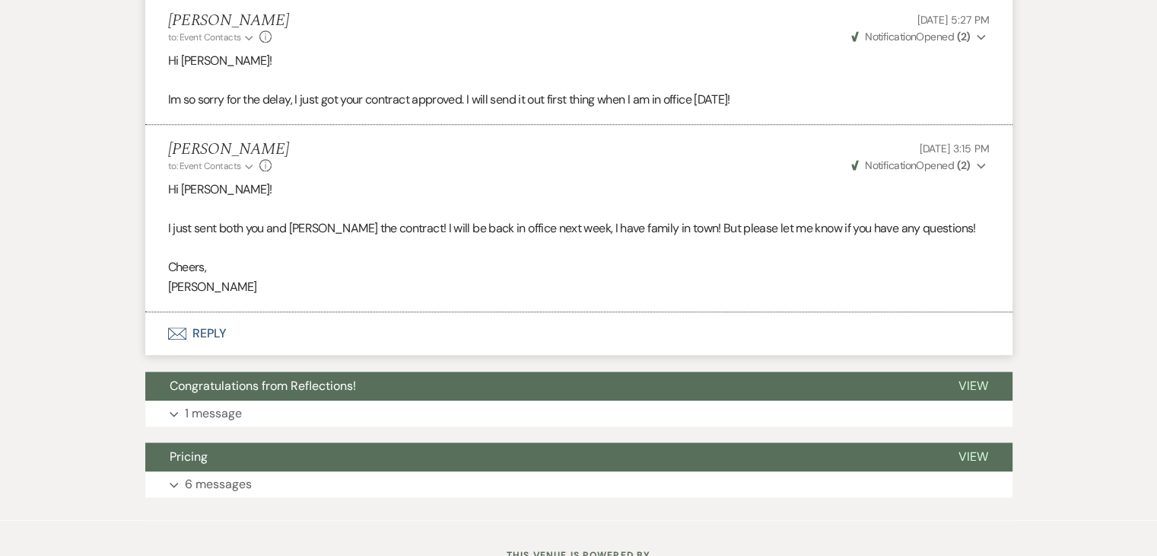
scroll to position [1697, 0]
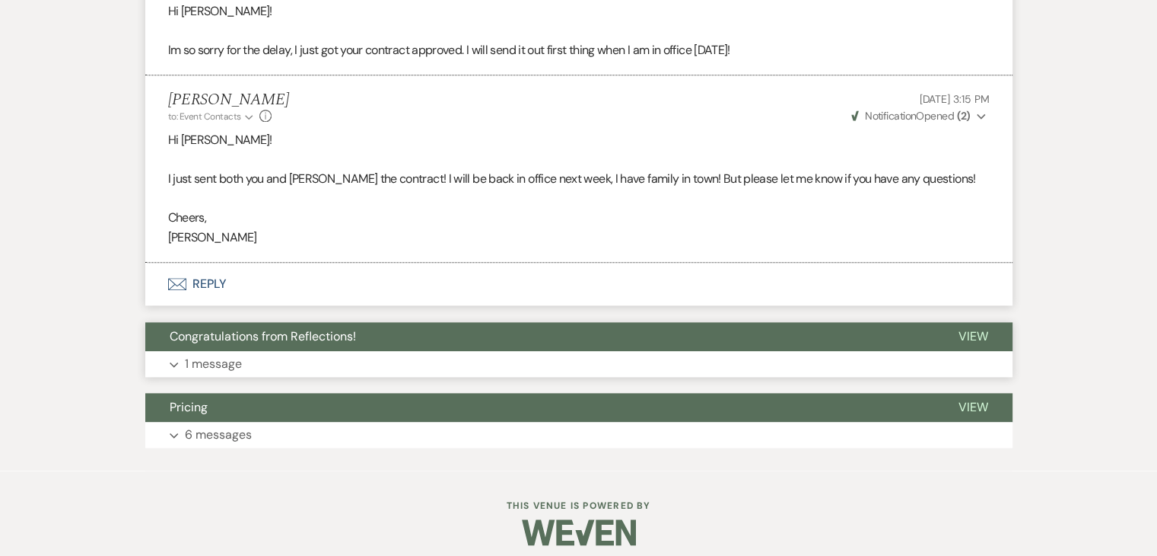
click at [210, 357] on p "1 message" at bounding box center [213, 364] width 57 height 20
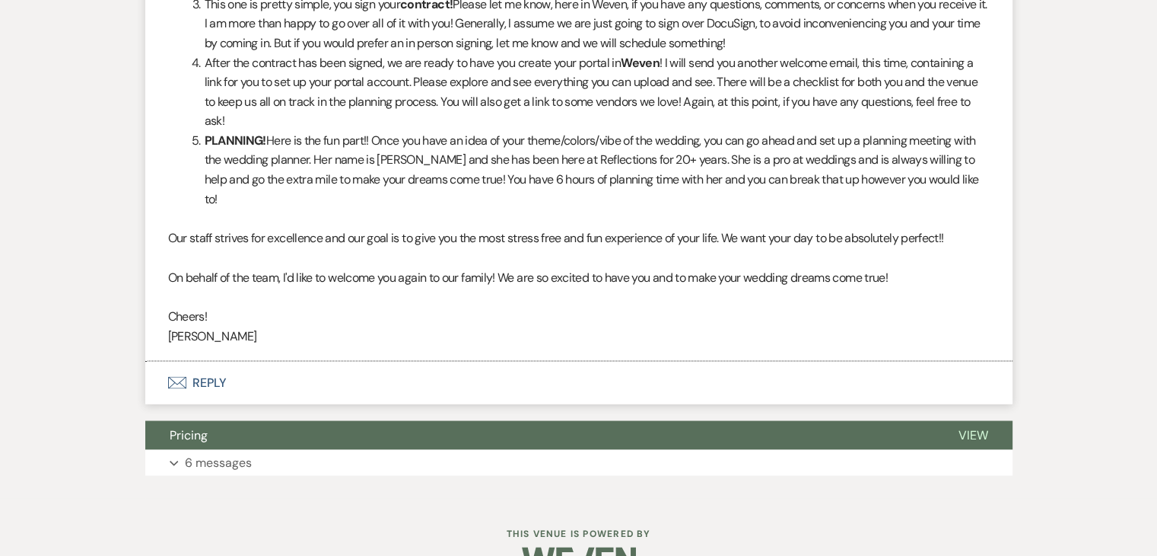
scroll to position [2633, 0]
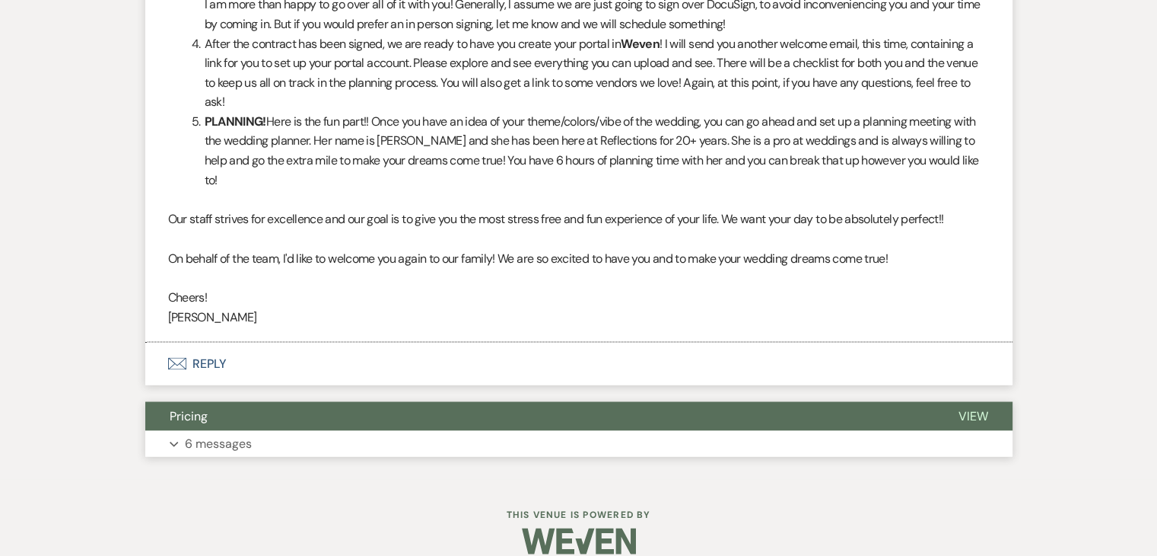
click at [224, 433] on p "6 messages" at bounding box center [218, 443] width 67 height 20
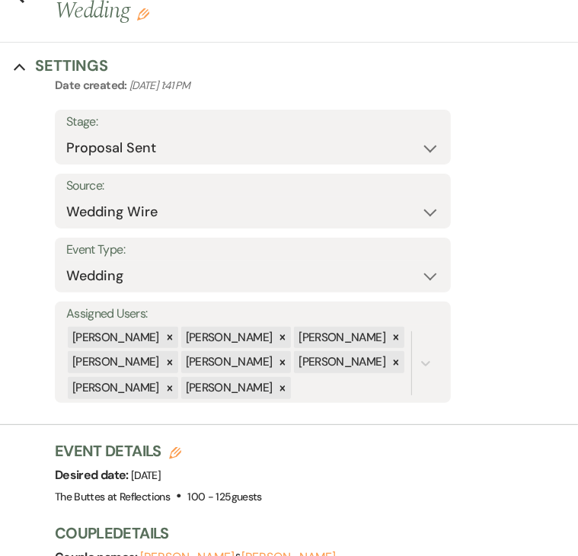
scroll to position [0, 0]
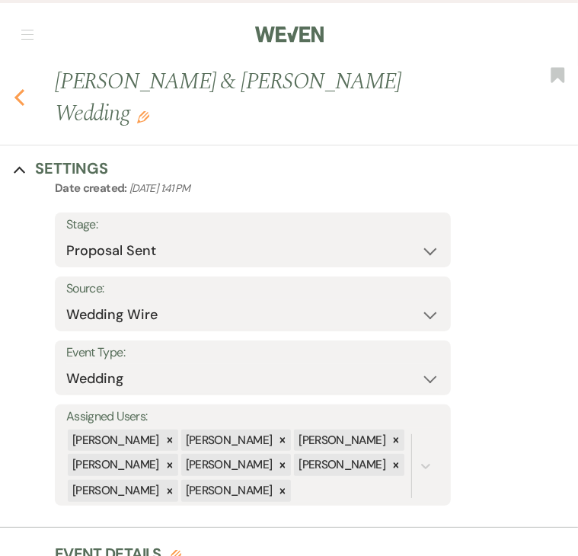
click at [20, 89] on use "button" at bounding box center [19, 97] width 10 height 17
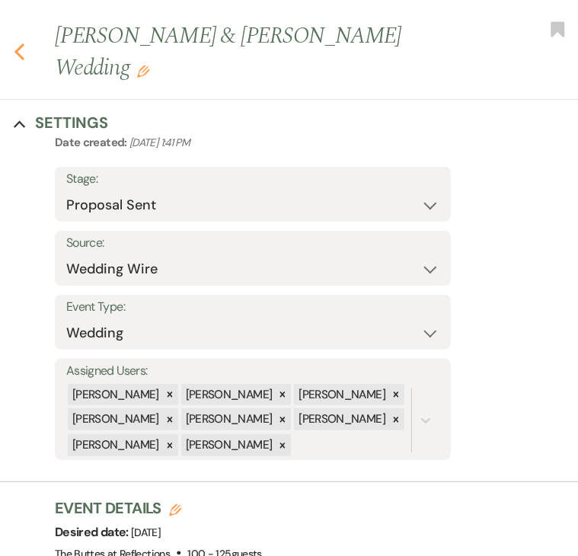
select select "6"
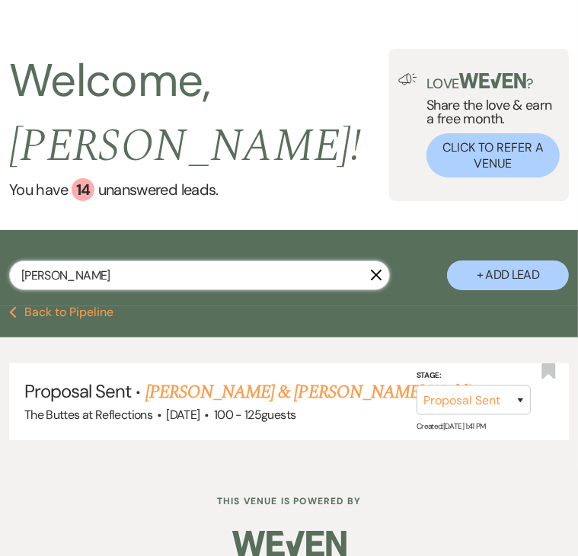
drag, startPoint x: 105, startPoint y: 272, endPoint x: 18, endPoint y: 271, distance: 86.8
click at [18, 271] on input "Collins" at bounding box center [199, 275] width 380 height 30
type input "rister"
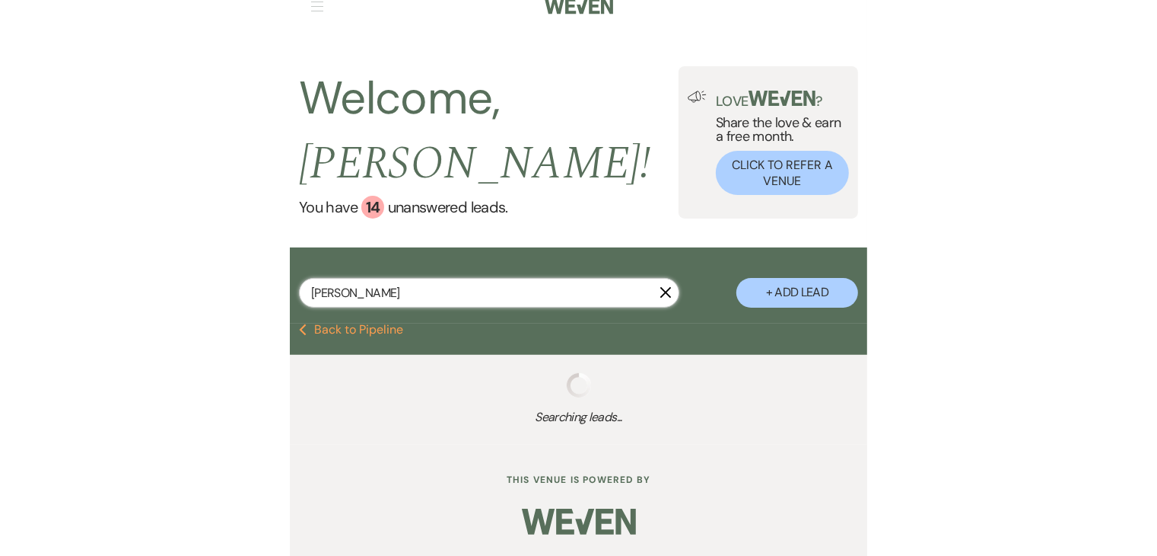
scroll to position [46, 0]
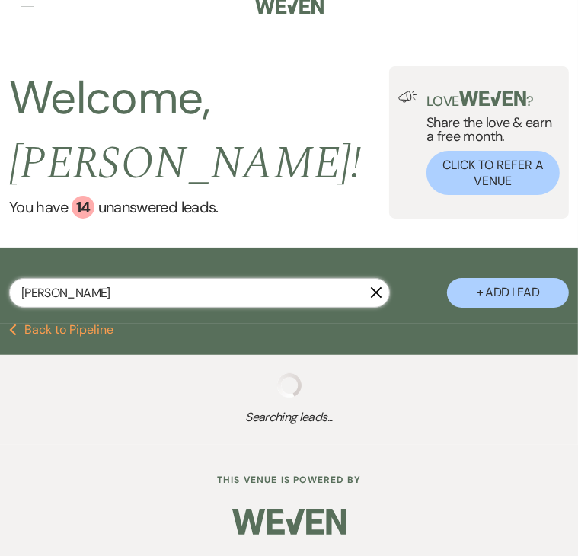
select select "8"
select select "5"
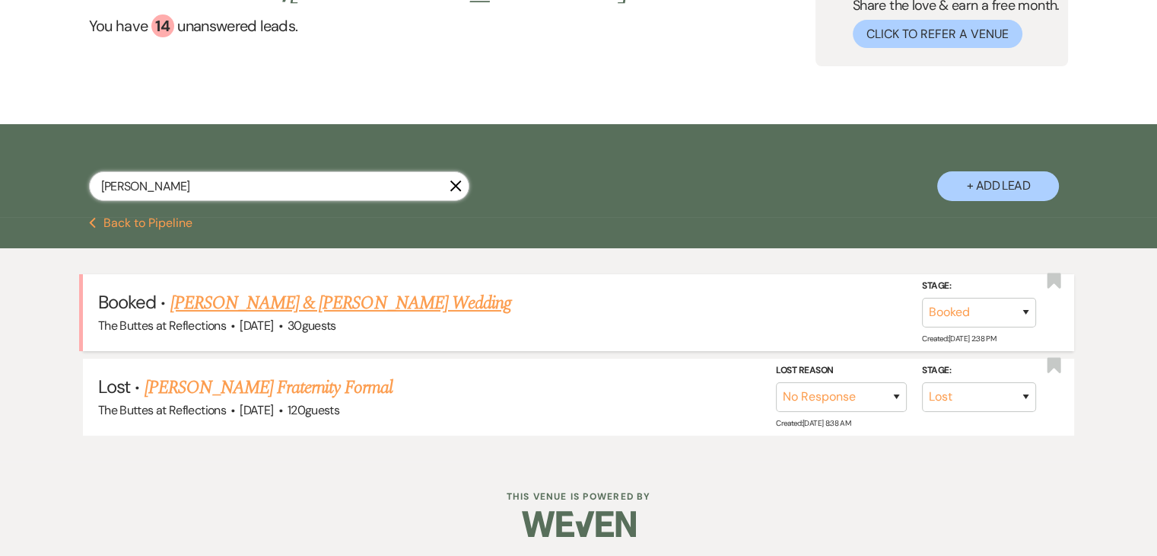
scroll to position [151, 0]
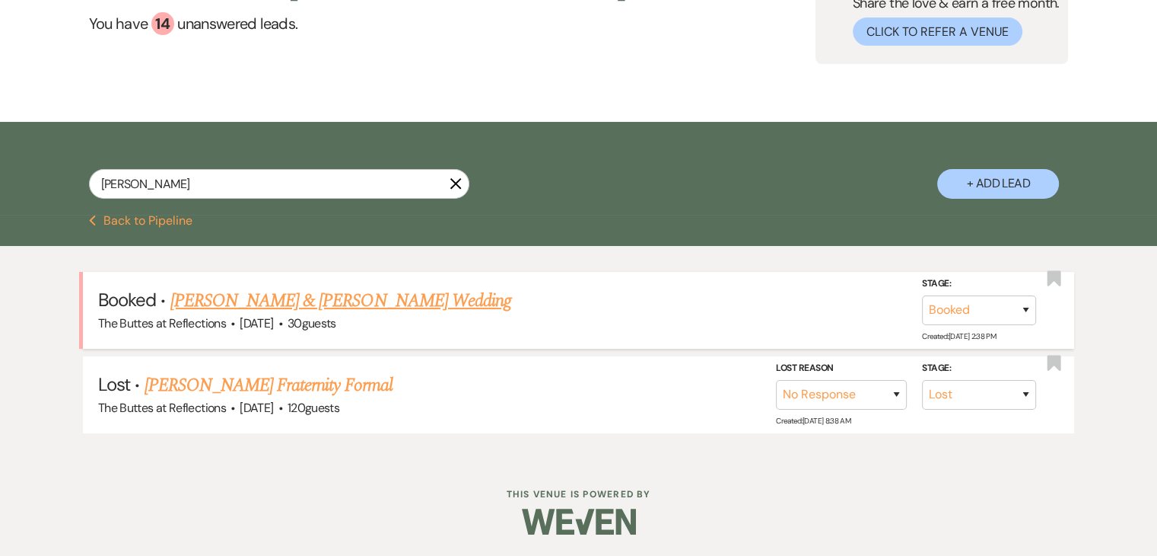
click at [310, 302] on link "[PERSON_NAME] & [PERSON_NAME] Wedding" at bounding box center [340, 300] width 341 height 27
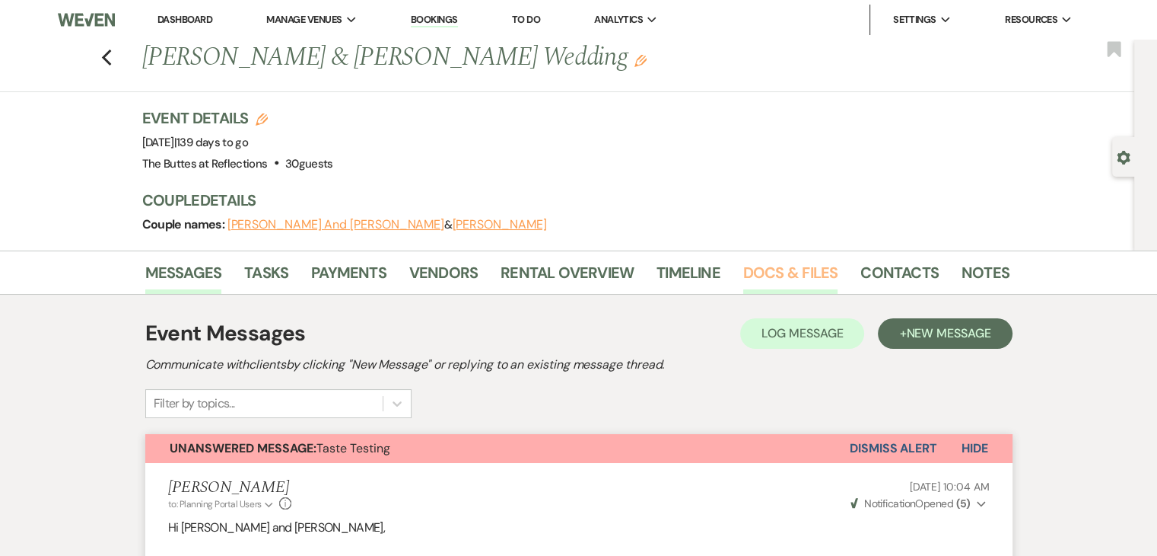
click at [577, 267] on link "Docs & Files" at bounding box center [790, 276] width 94 height 33
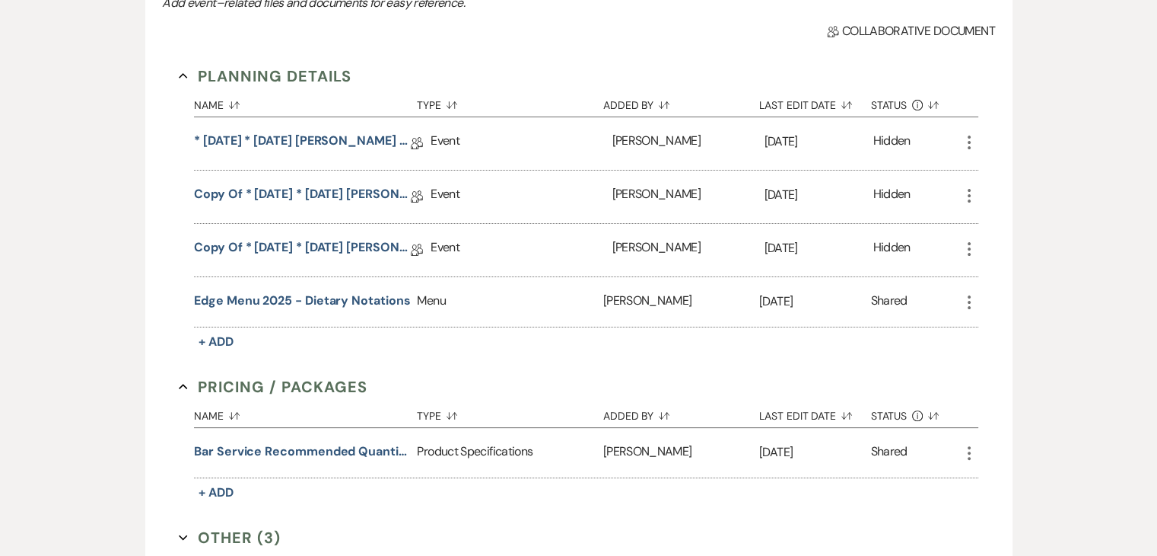
scroll to position [457, 0]
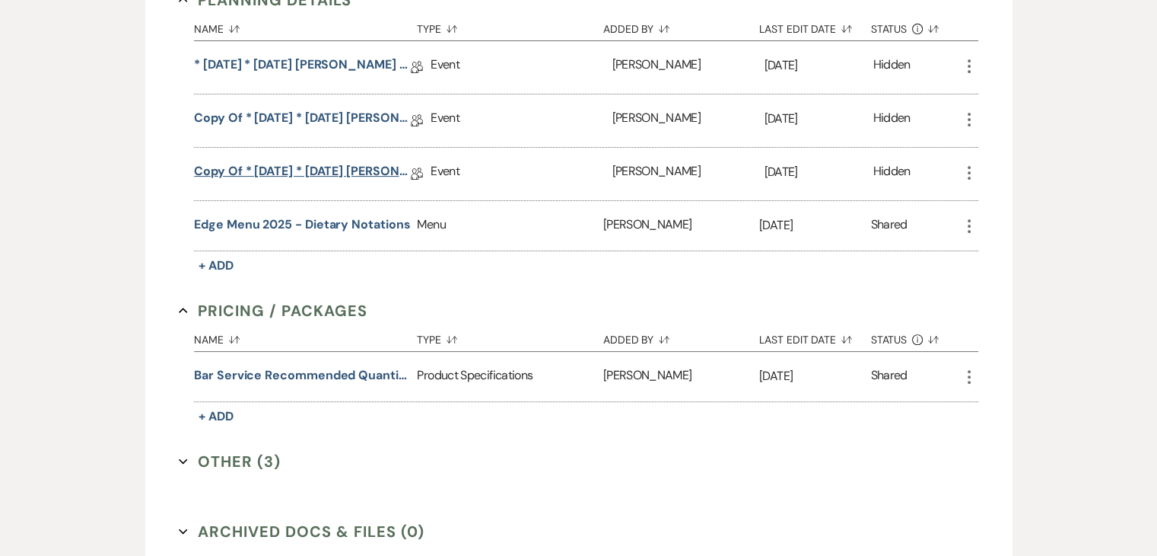
click at [329, 171] on link "Copy of * 07.16.2025 * 12.30.2025 Rister, Verena Reflections Wedding Details" at bounding box center [302, 174] width 217 height 24
